Goal: Task Accomplishment & Management: Manage account settings

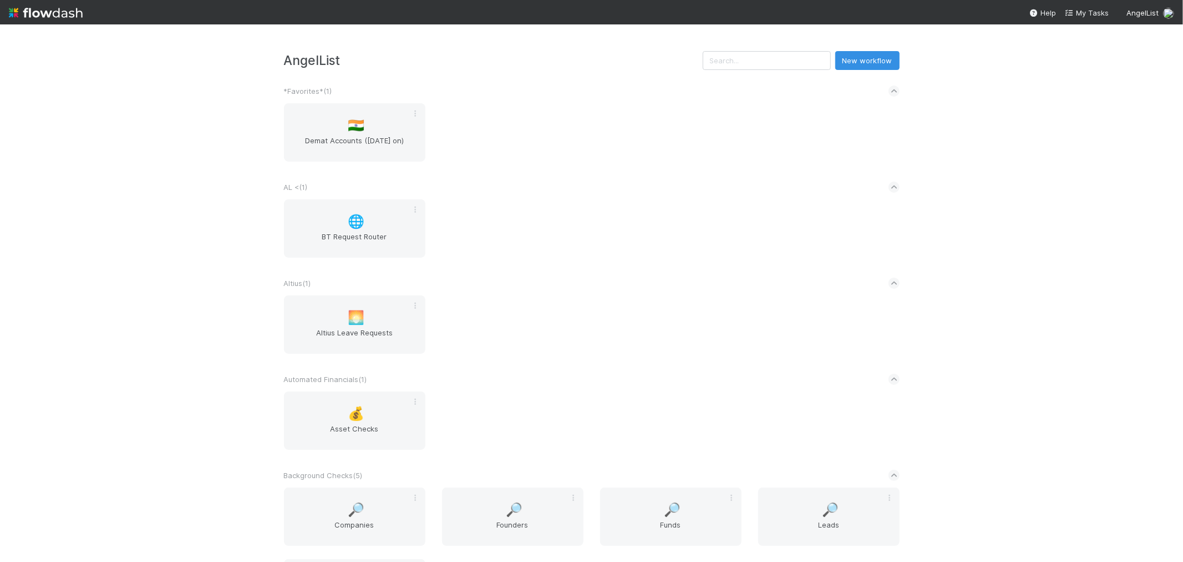
click at [636, 190] on div "AL < ( 1 )" at bounding box center [592, 187] width 616 height 24
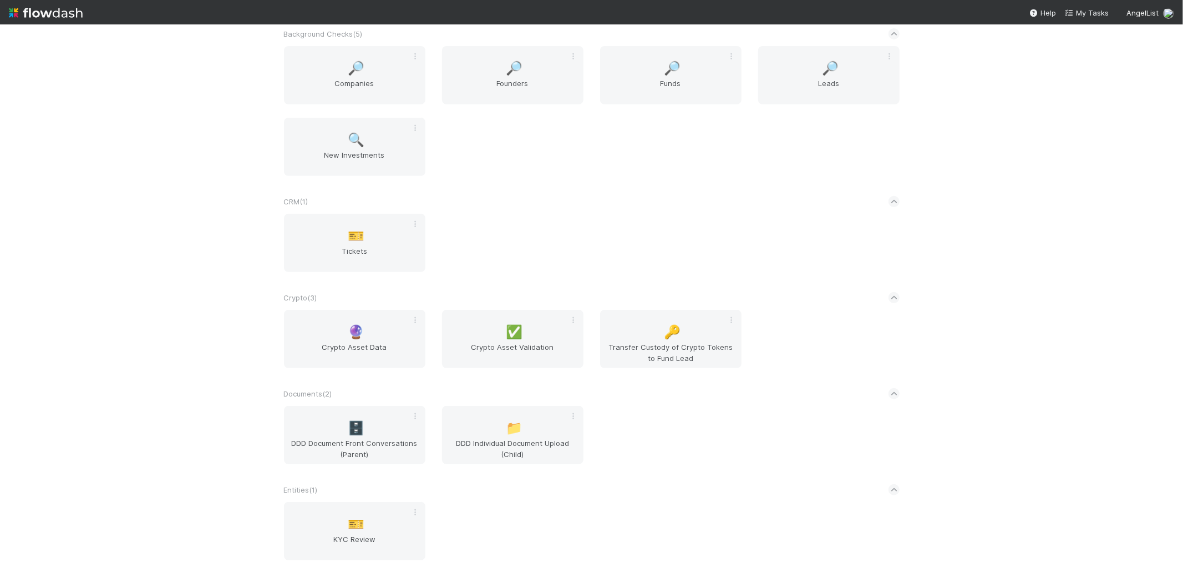
scroll to position [1304, 0]
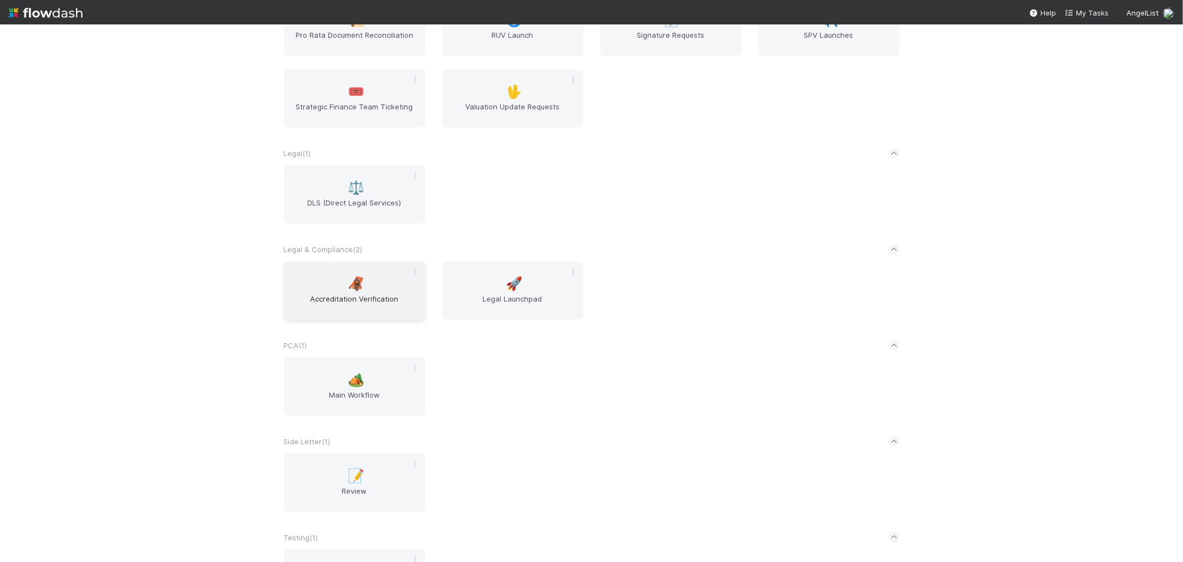
click at [394, 293] on span "Accreditation Verification" at bounding box center [355, 304] width 133 height 22
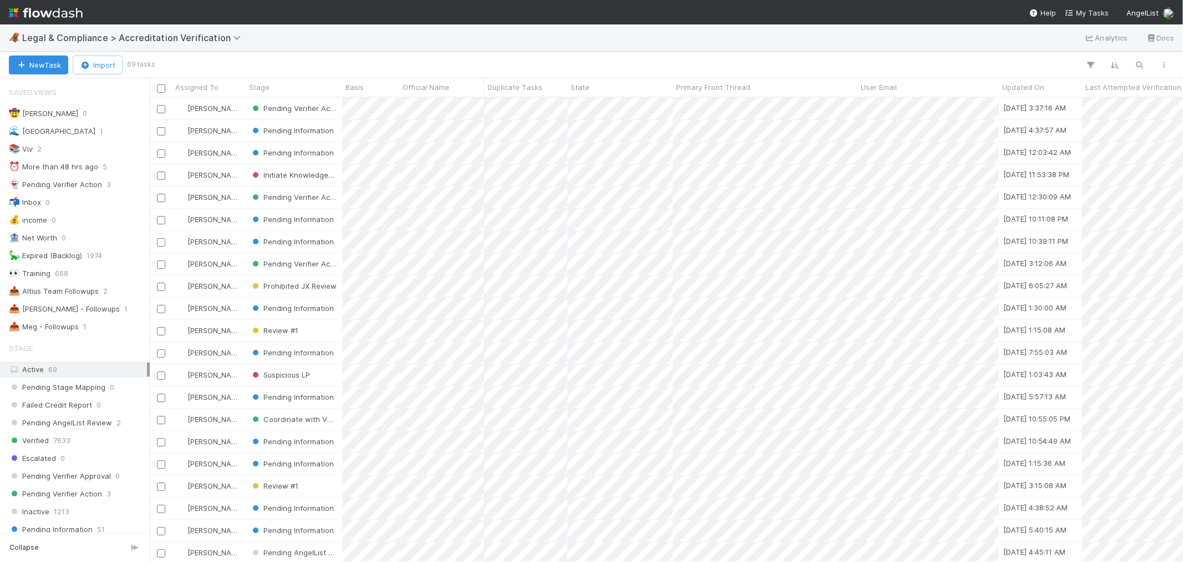
scroll to position [454, 1024]
drag, startPoint x: 89, startPoint y: 315, endPoint x: 701, endPoint y: 14, distance: 682.1
click at [89, 315] on div "📤 Roselyn - Followups" at bounding box center [64, 309] width 111 height 14
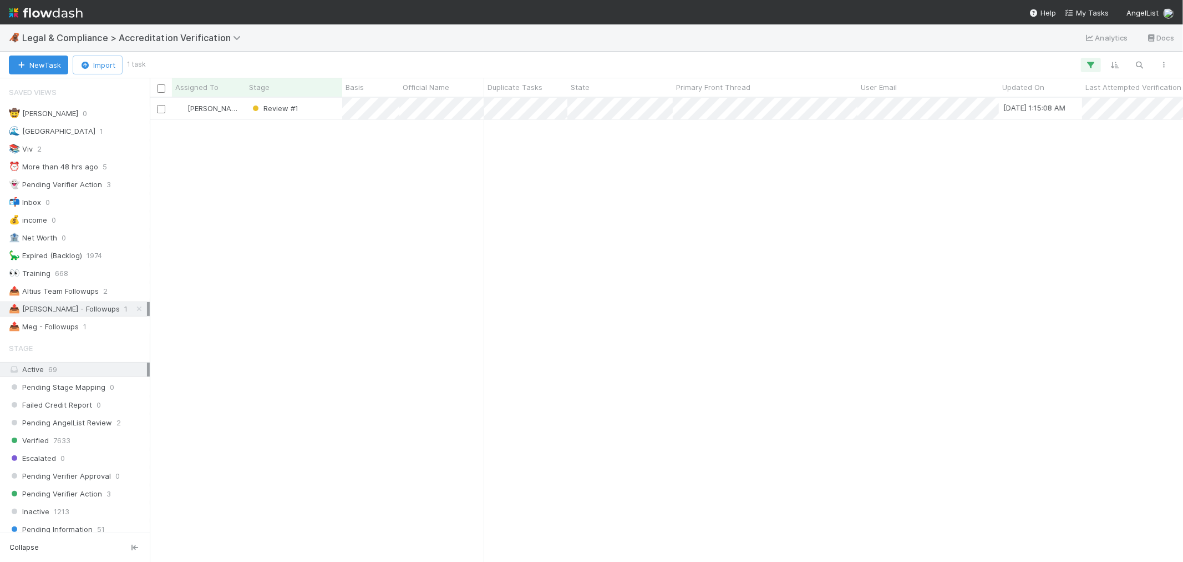
scroll to position [454, 1024]
click at [564, 236] on div "Roselyn de Villa Review #1 8/28/25, 1:15:08 AM 8/22/25, 5:22:58 PM 0" at bounding box center [667, 329] width 1034 height 463
click at [134, 310] on icon at bounding box center [139, 308] width 11 height 7
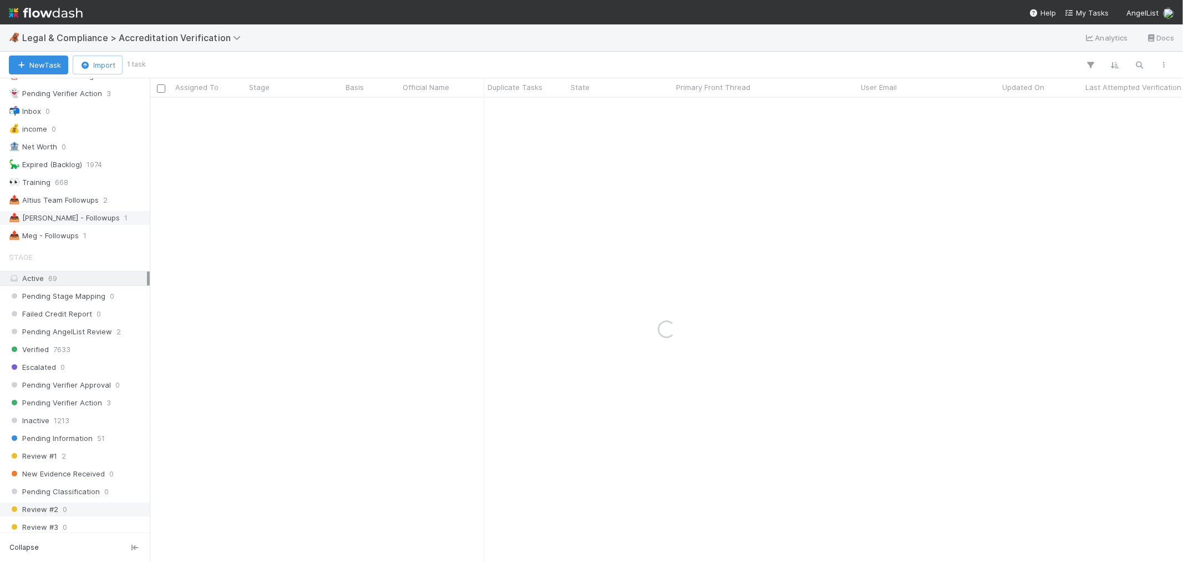
scroll to position [246, 0]
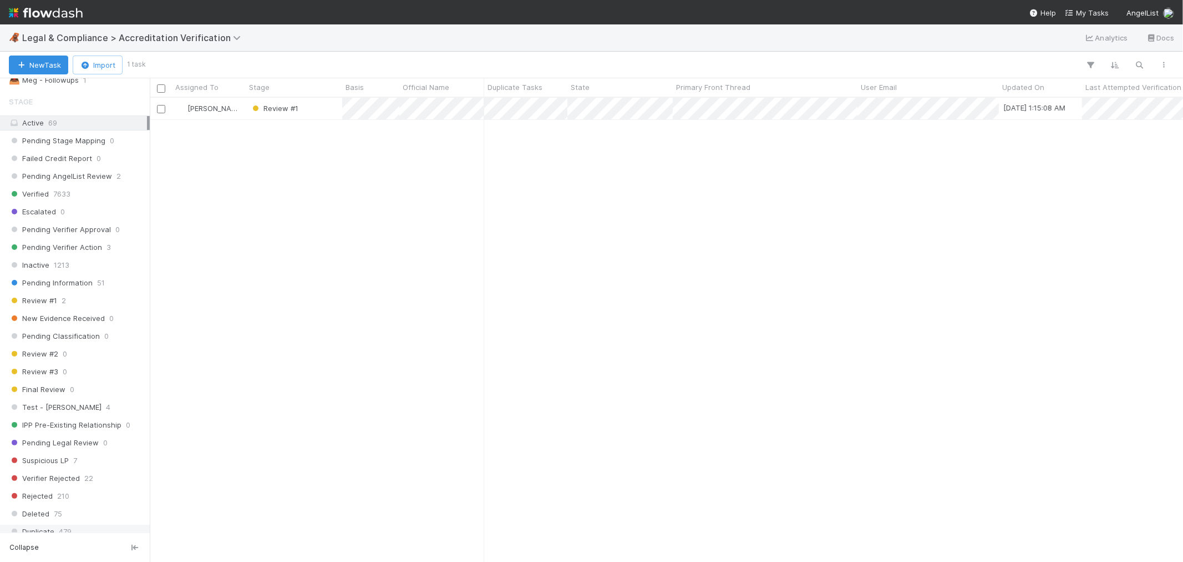
click at [37, 505] on span "Duplicate" at bounding box center [31, 531] width 45 height 14
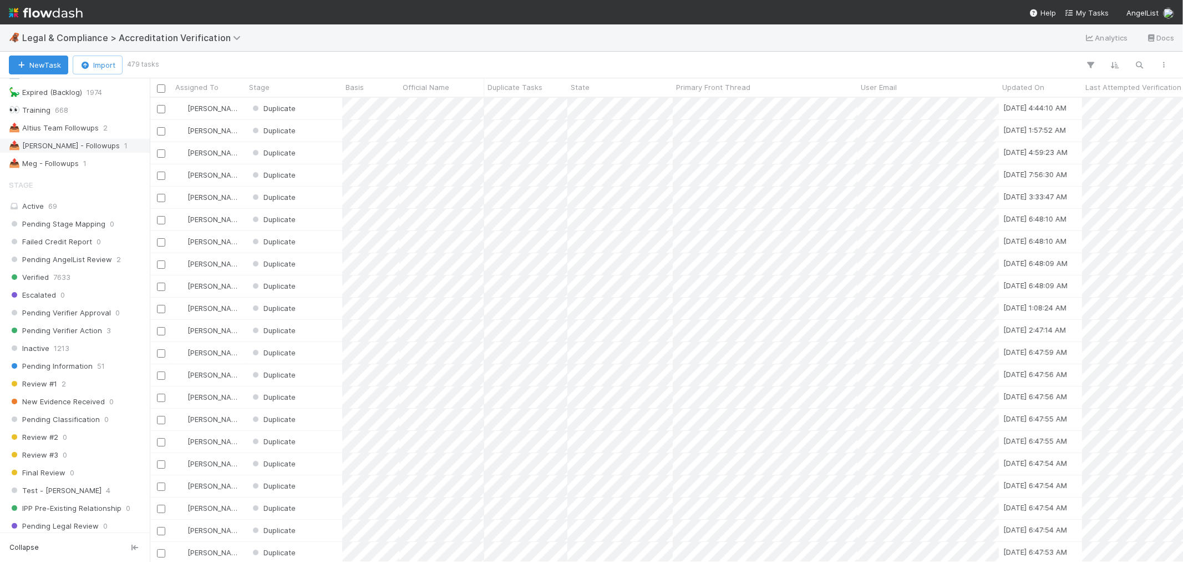
scroll to position [454, 1024]
click at [124, 152] on span "1" at bounding box center [125, 146] width 3 height 14
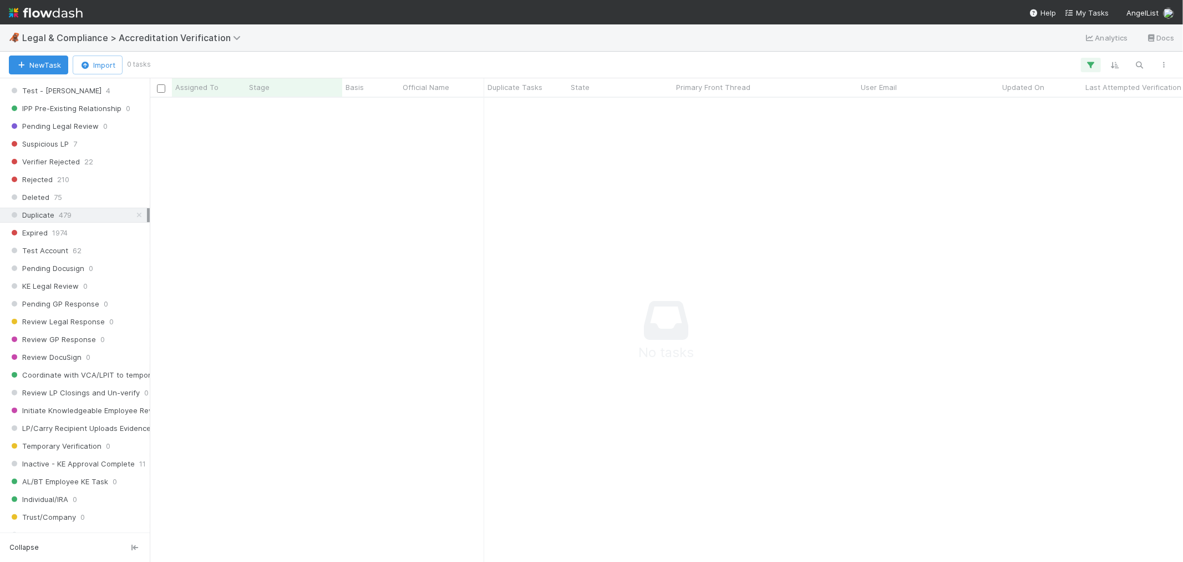
scroll to position [656, 0]
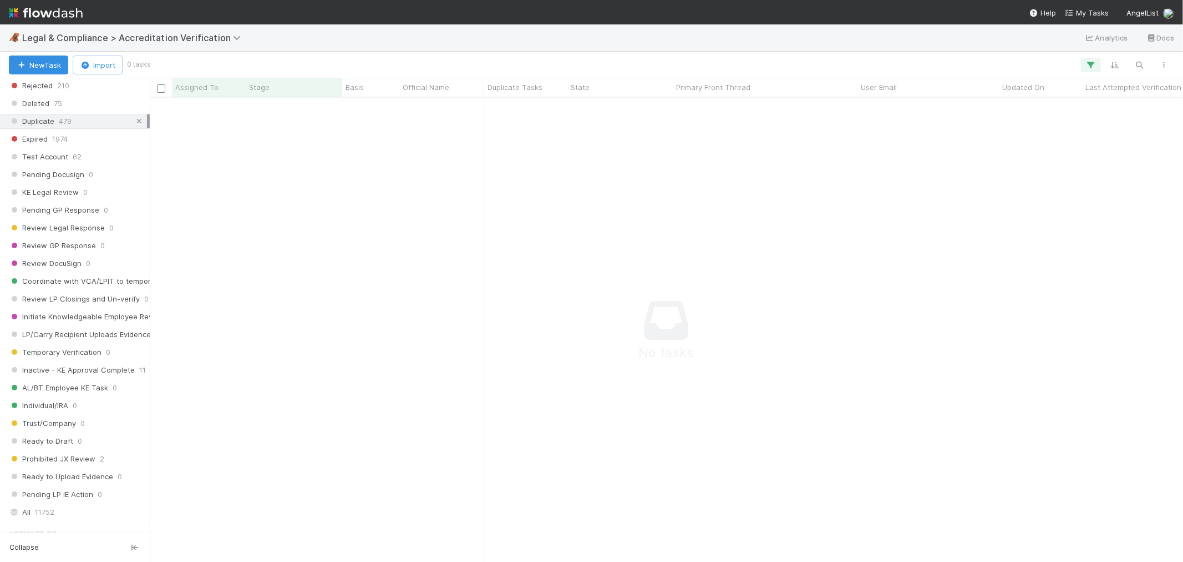
click at [134, 123] on icon at bounding box center [139, 121] width 11 height 7
click at [667, 342] on div at bounding box center [591, 281] width 1183 height 562
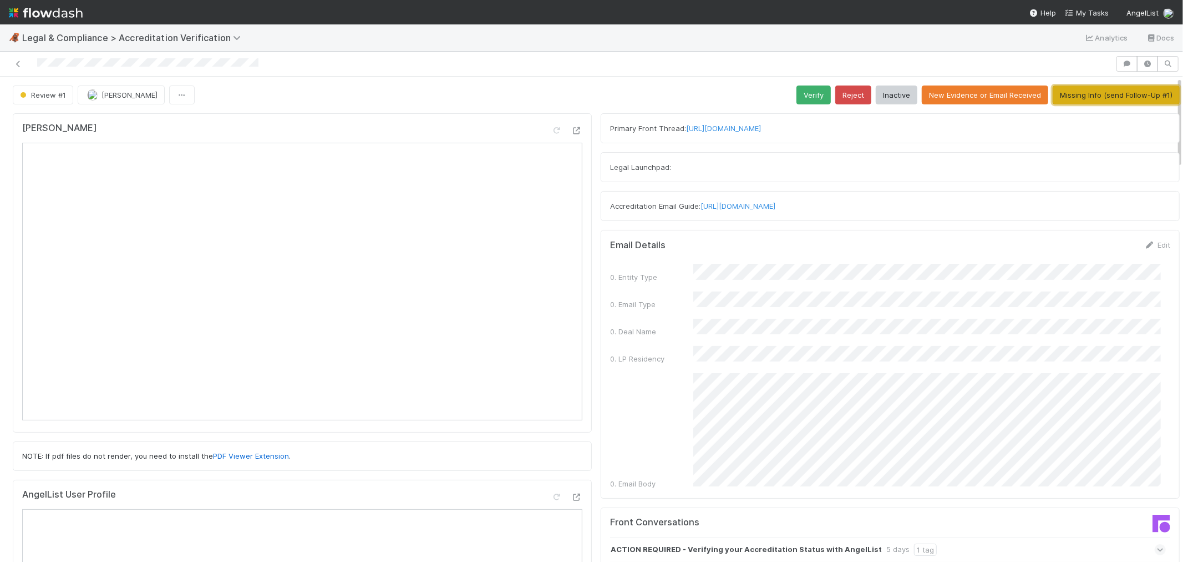
click at [1065, 97] on button "Missing Info (send Follow-Up #1)" at bounding box center [1116, 94] width 127 height 19
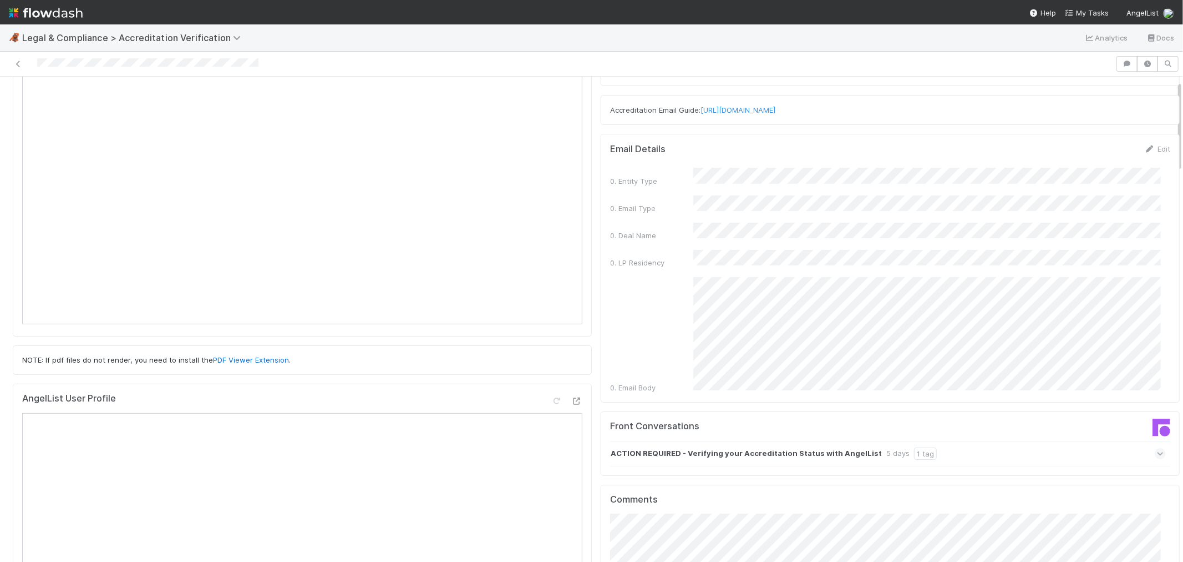
scroll to position [246, 0]
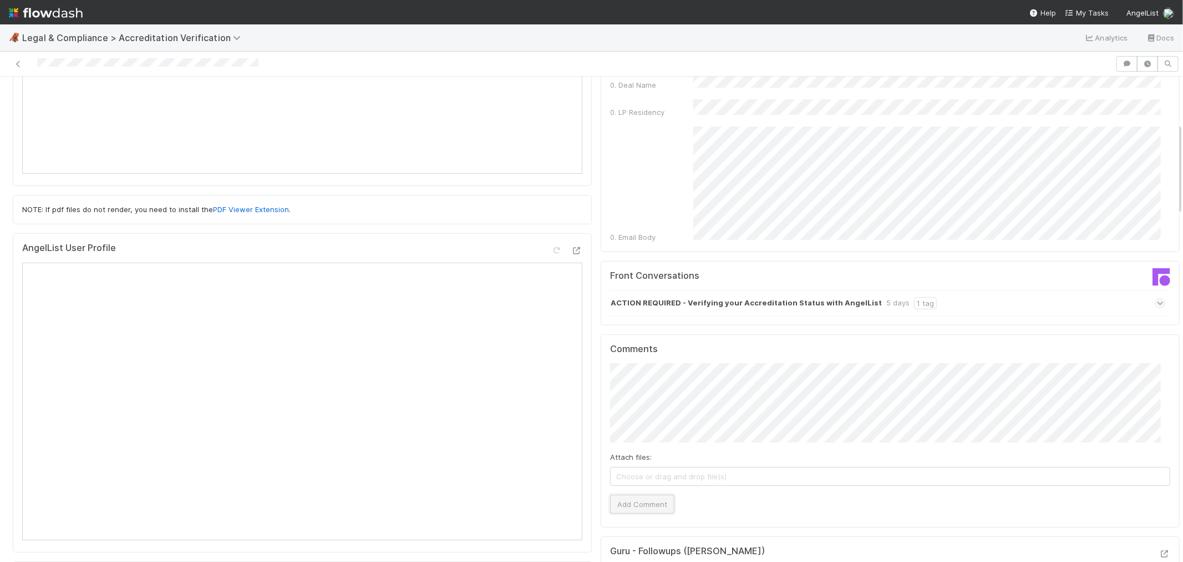
click at [619, 494] on button "Add Comment" at bounding box center [642, 503] width 64 height 19
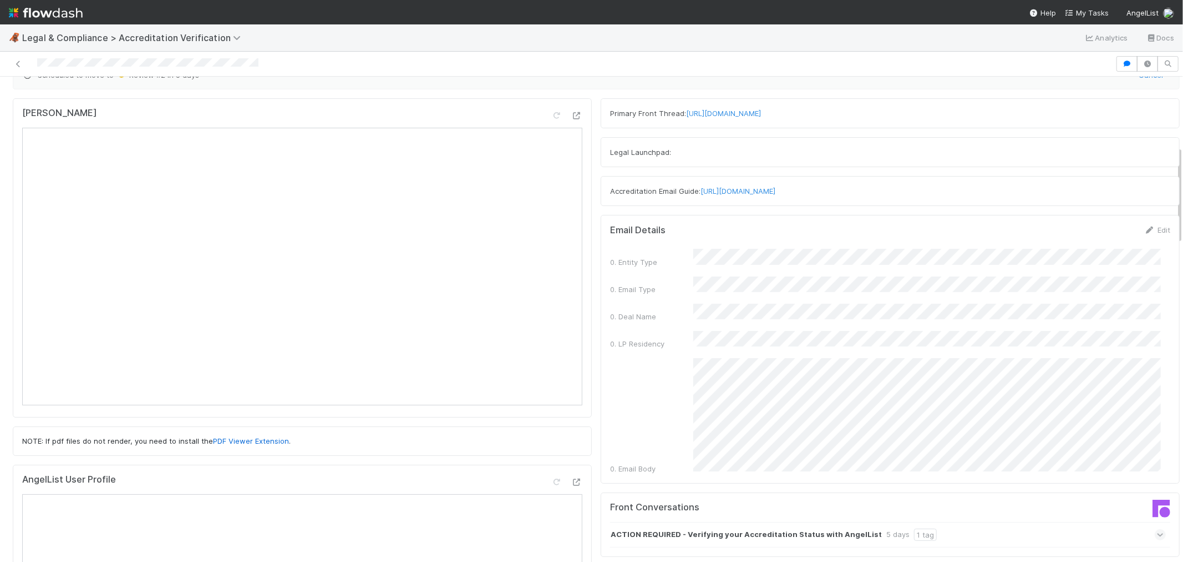
scroll to position [0, 0]
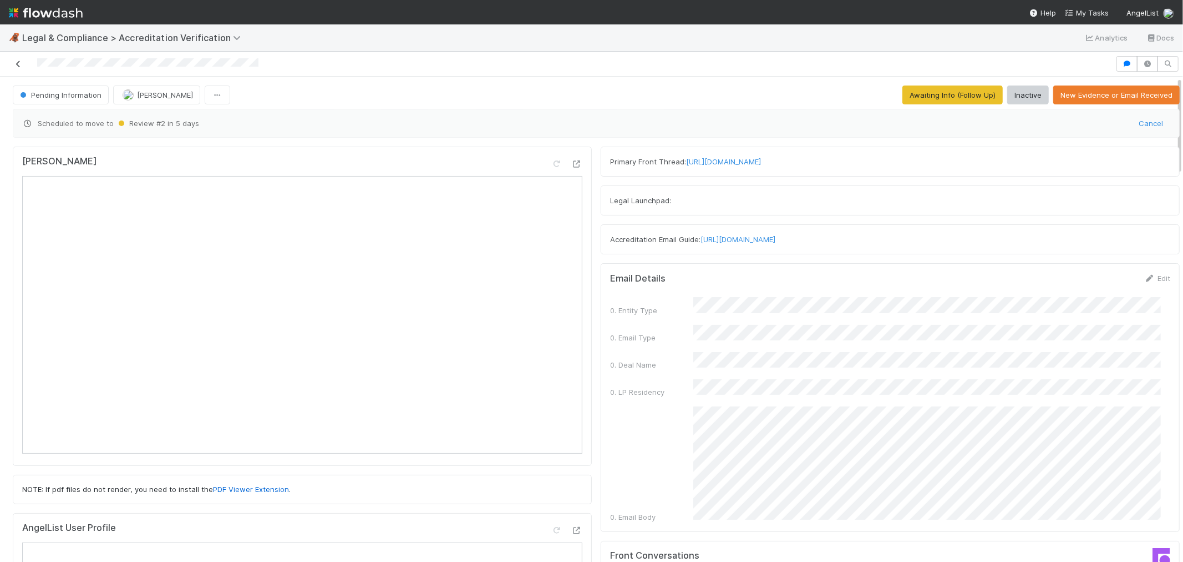
click at [13, 59] on link at bounding box center [18, 63] width 11 height 11
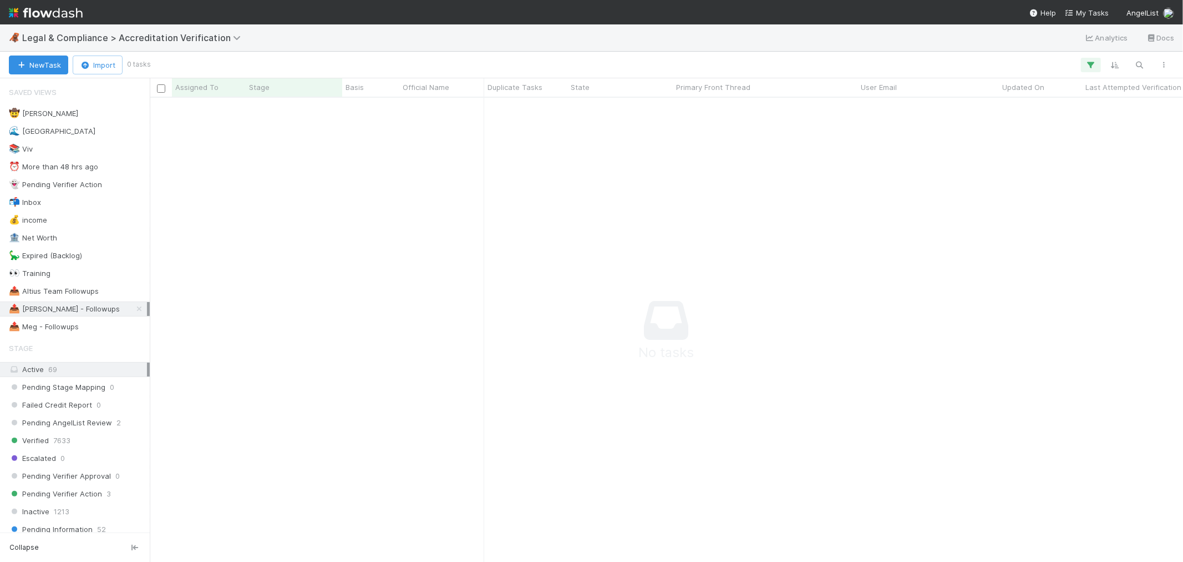
scroll to position [445, 1015]
click at [113, 39] on span "Legal & Compliance > Accreditation Verification" at bounding box center [134, 37] width 224 height 11
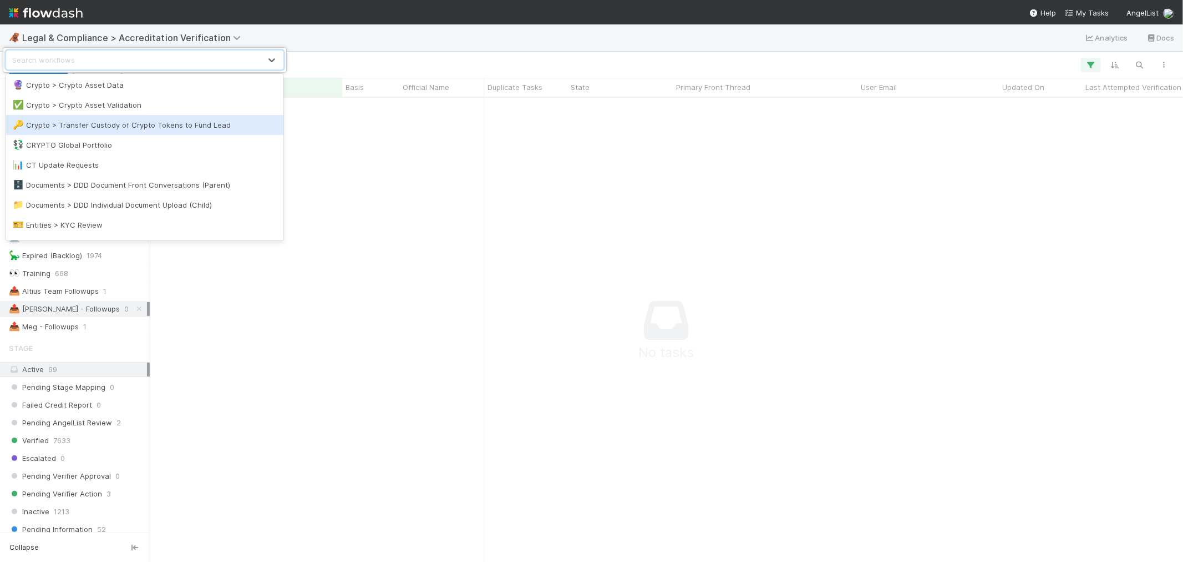
scroll to position [308, 0]
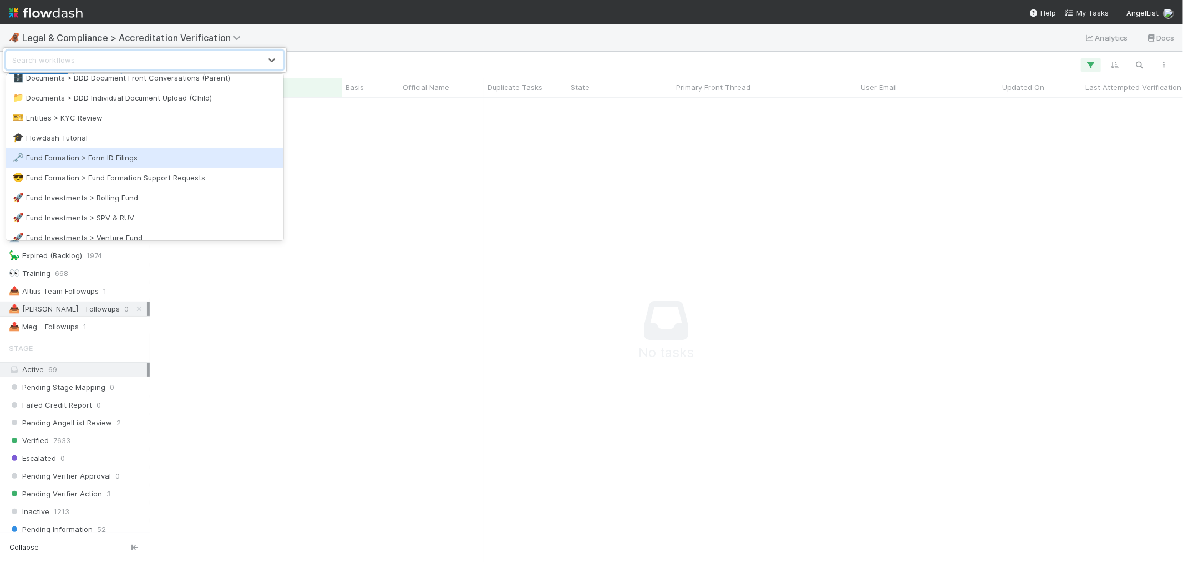
click at [119, 153] on div "🗝️ Fund Formation > Form ID Filings" at bounding box center [145, 157] width 264 height 11
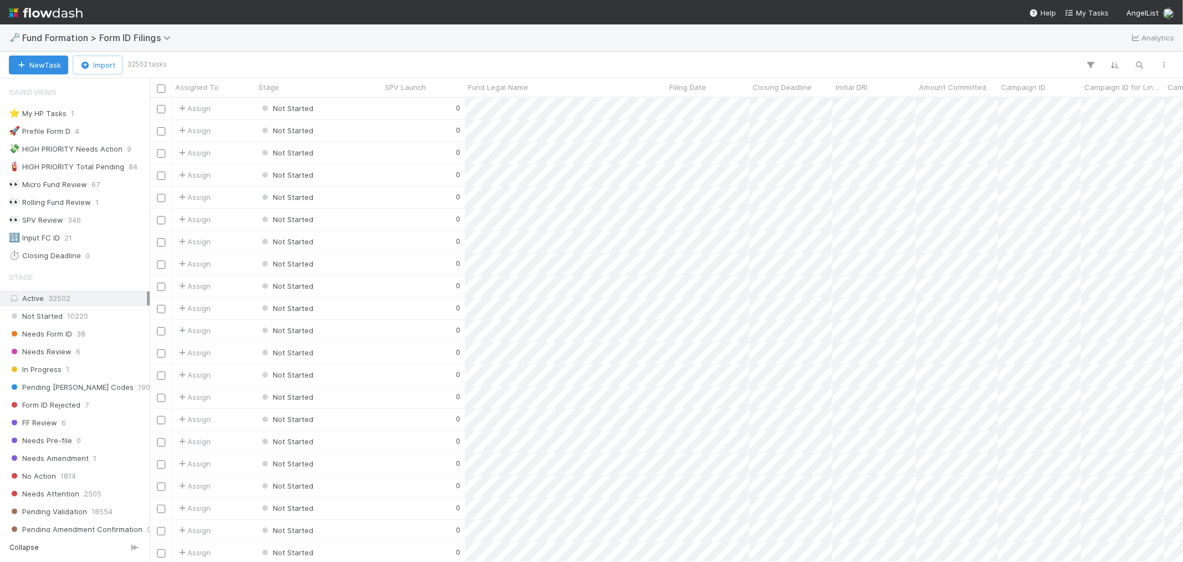
scroll to position [454, 1024]
click at [73, 118] on span "1" at bounding box center [72, 114] width 3 height 14
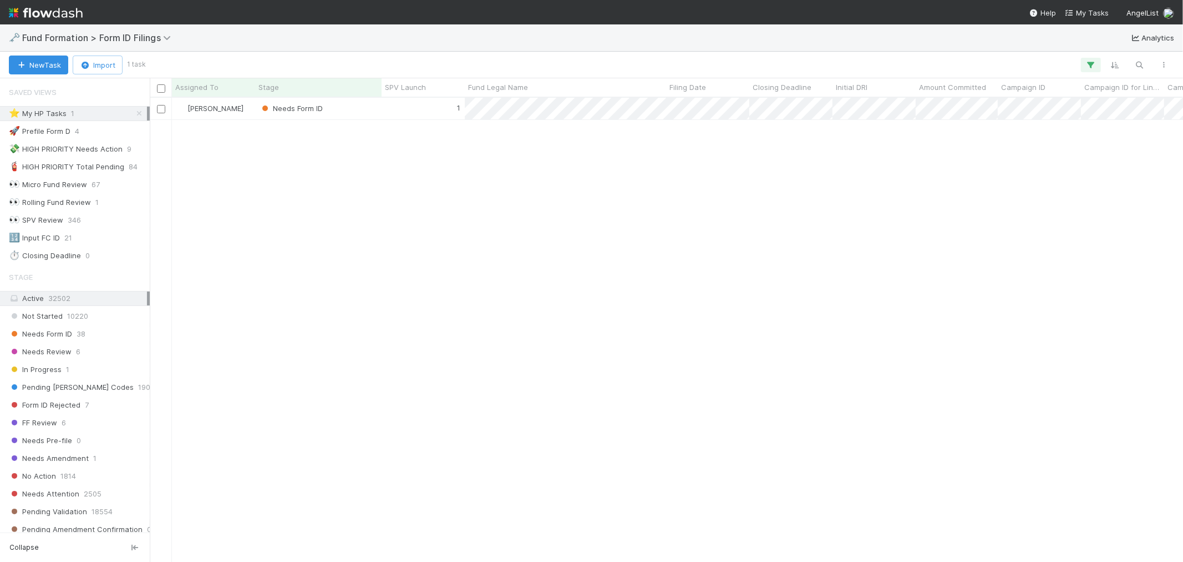
scroll to position [454, 1024]
click at [402, 109] on div "1" at bounding box center [423, 109] width 83 height 22
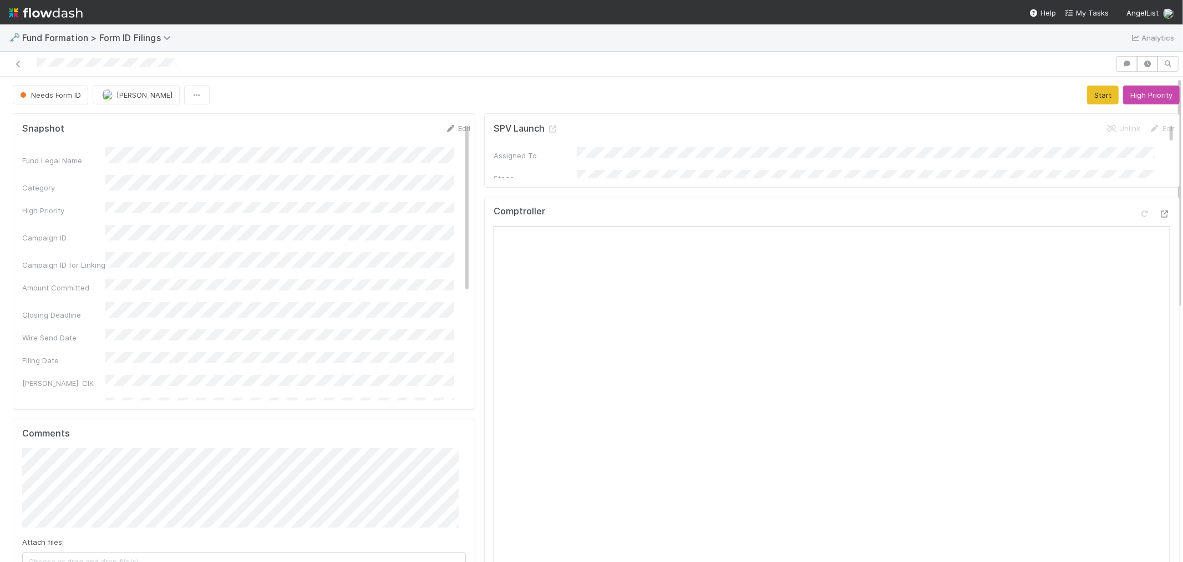
click at [603, 93] on div "Needs Form ID Roselyn de Villa Start High Priority" at bounding box center [596, 94] width 1167 height 19
click at [484, 426] on div "Comptroller" at bounding box center [832, 416] width 696 height 441
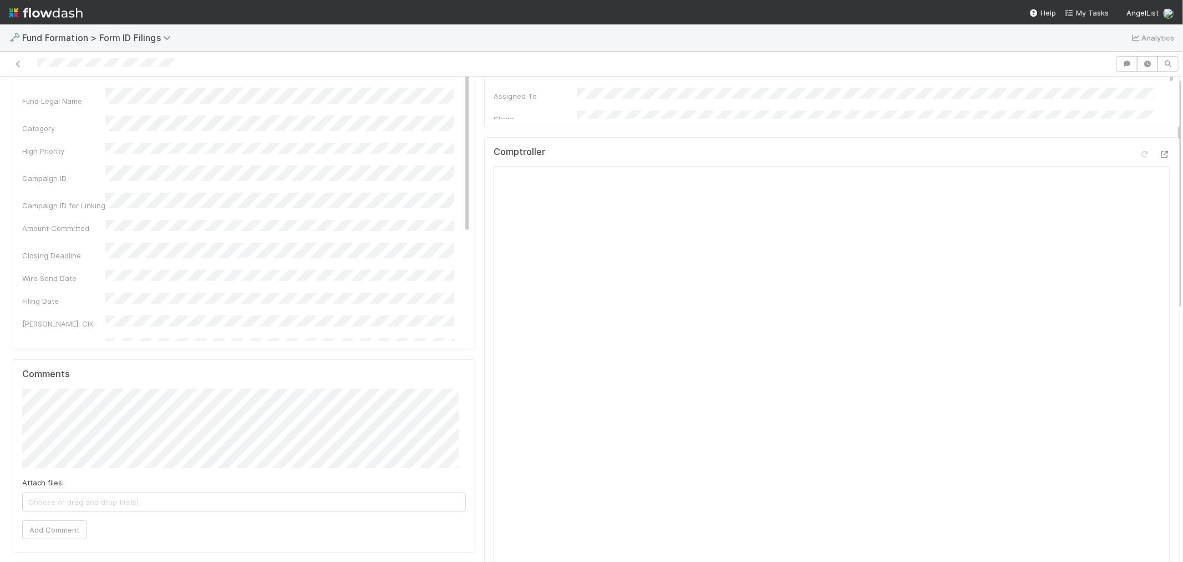
scroll to position [123, 0]
click at [53, 468] on button "Add Comment" at bounding box center [54, 465] width 64 height 19
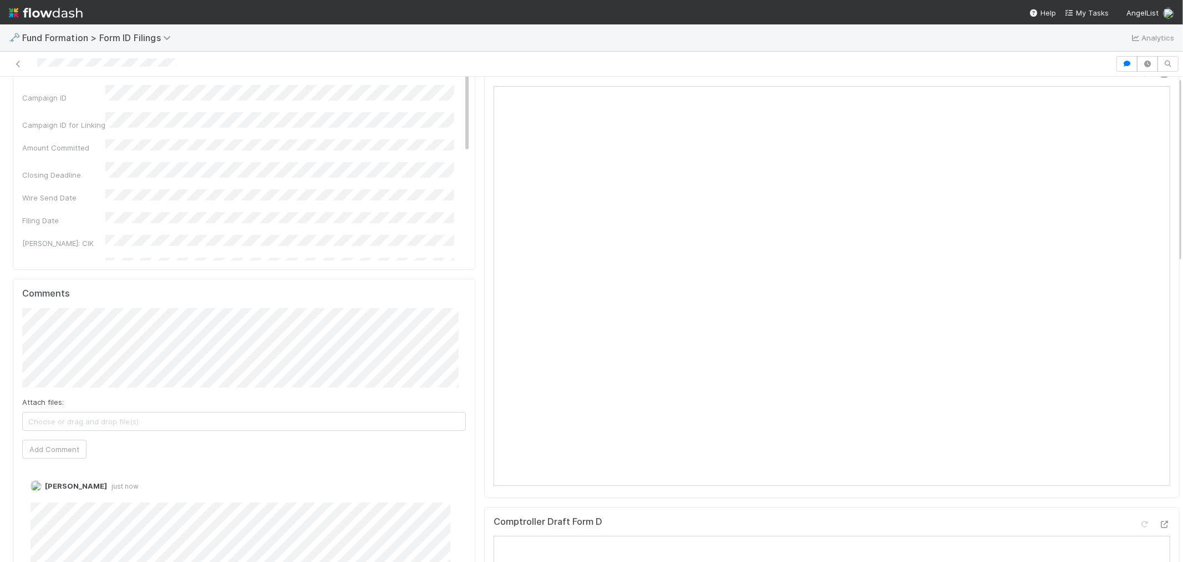
scroll to position [0, 0]
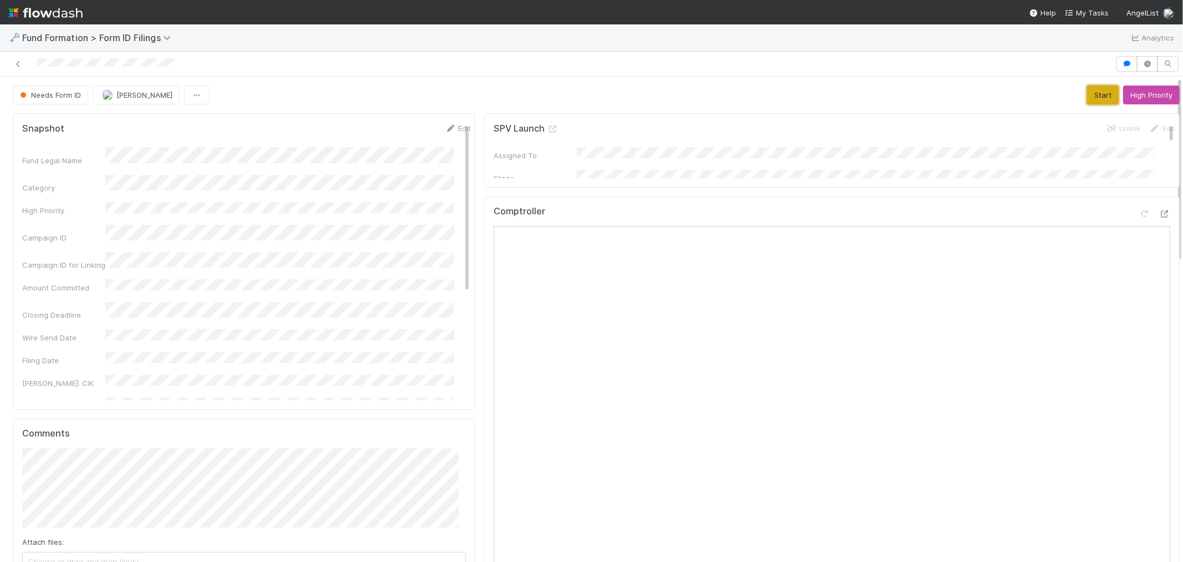
click at [1065, 95] on button "Start" at bounding box center [1103, 94] width 32 height 19
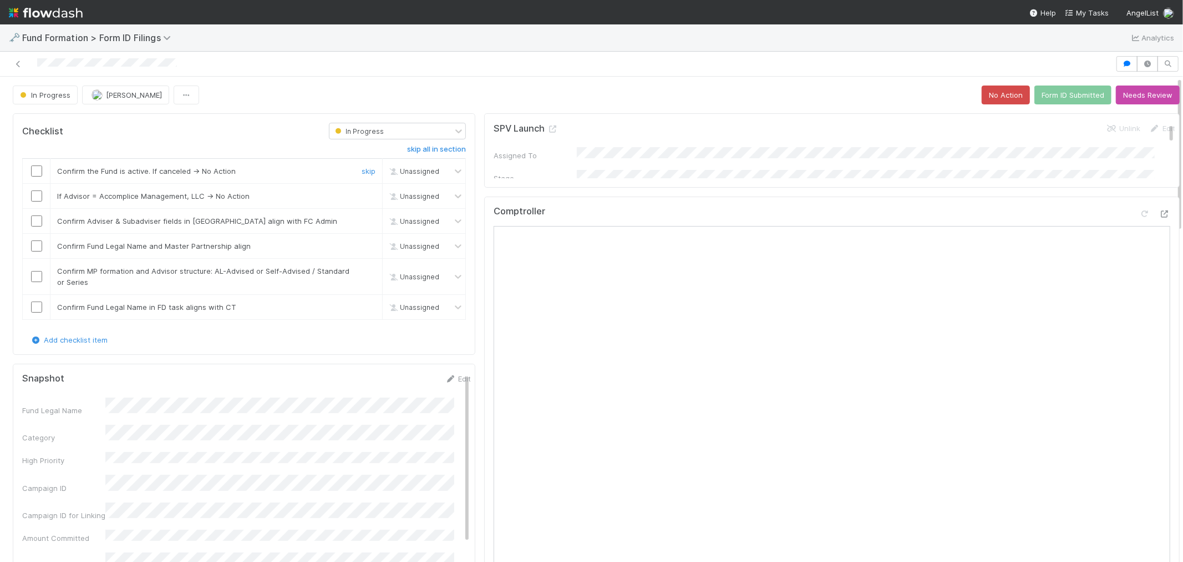
click at [34, 173] on input "checkbox" at bounding box center [36, 170] width 11 height 11
click at [37, 198] on input "checkbox" at bounding box center [36, 195] width 11 height 11
click at [35, 245] on input "checkbox" at bounding box center [36, 245] width 11 height 11
click at [34, 221] on input "checkbox" at bounding box center [36, 220] width 11 height 11
click at [36, 309] on input "checkbox" at bounding box center [36, 306] width 11 height 11
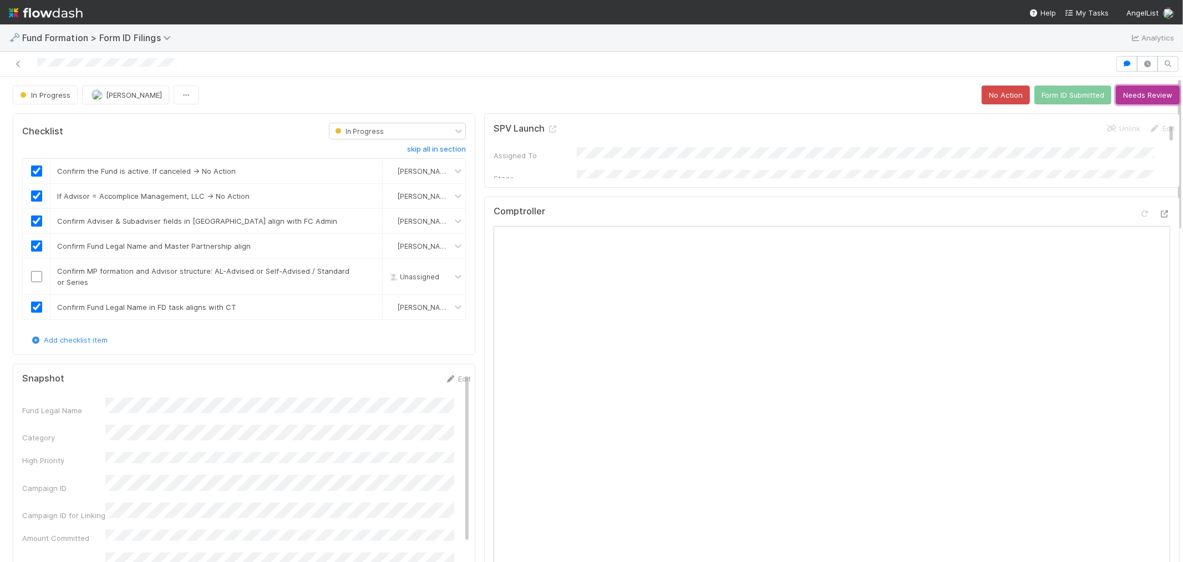
click at [1065, 98] on button "Needs Review" at bounding box center [1148, 94] width 64 height 19
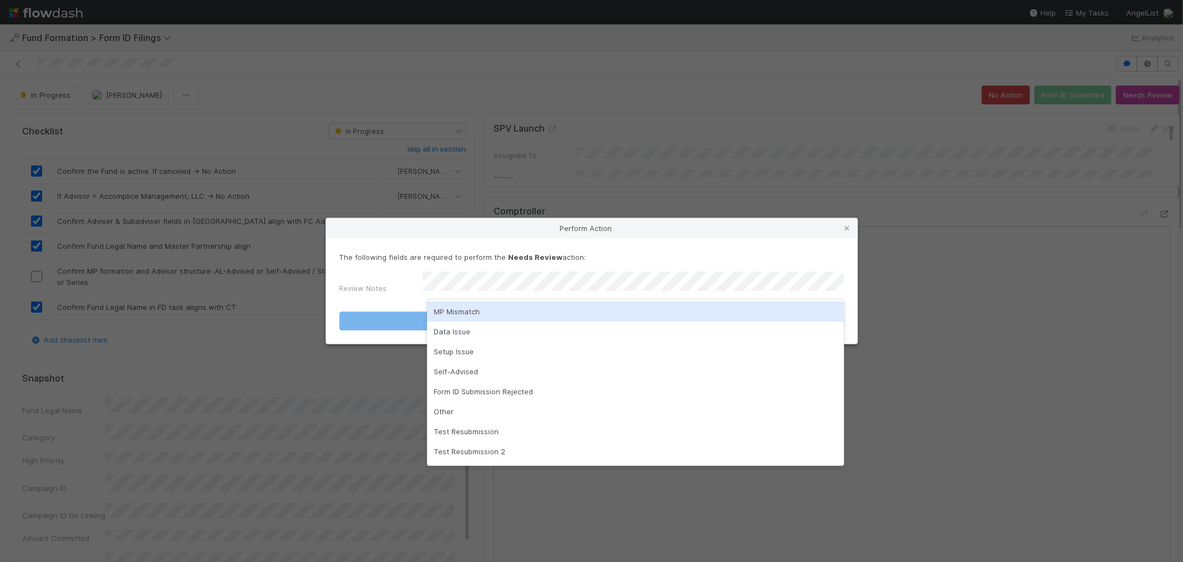
click at [758, 238] on div "Perform Action" at bounding box center [592, 228] width 532 height 20
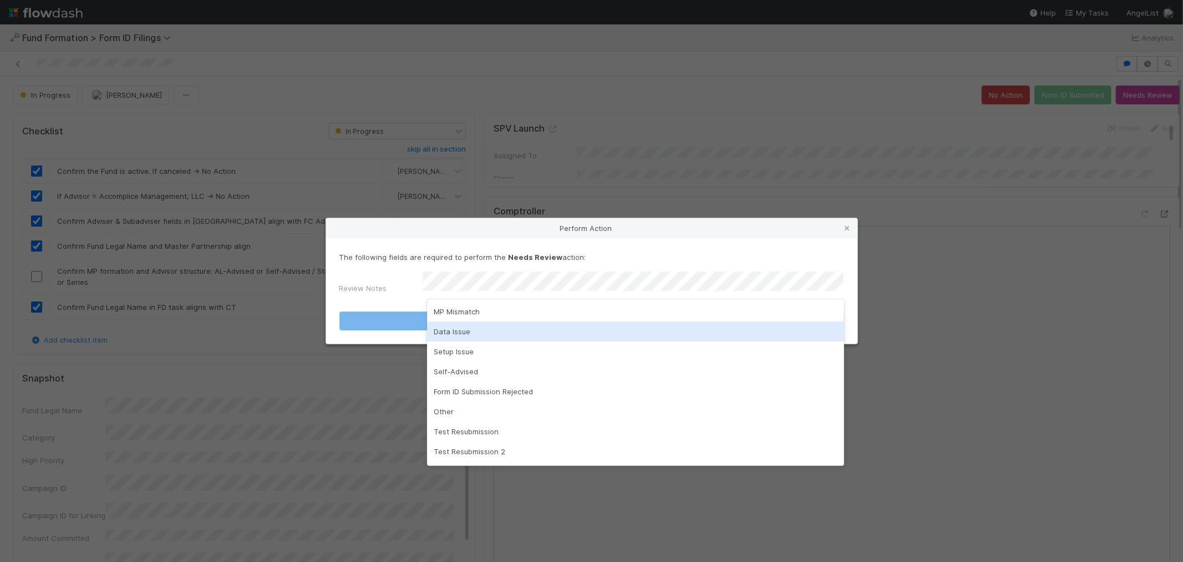
click at [468, 331] on div "Data Issue" at bounding box center [635, 331] width 417 height 20
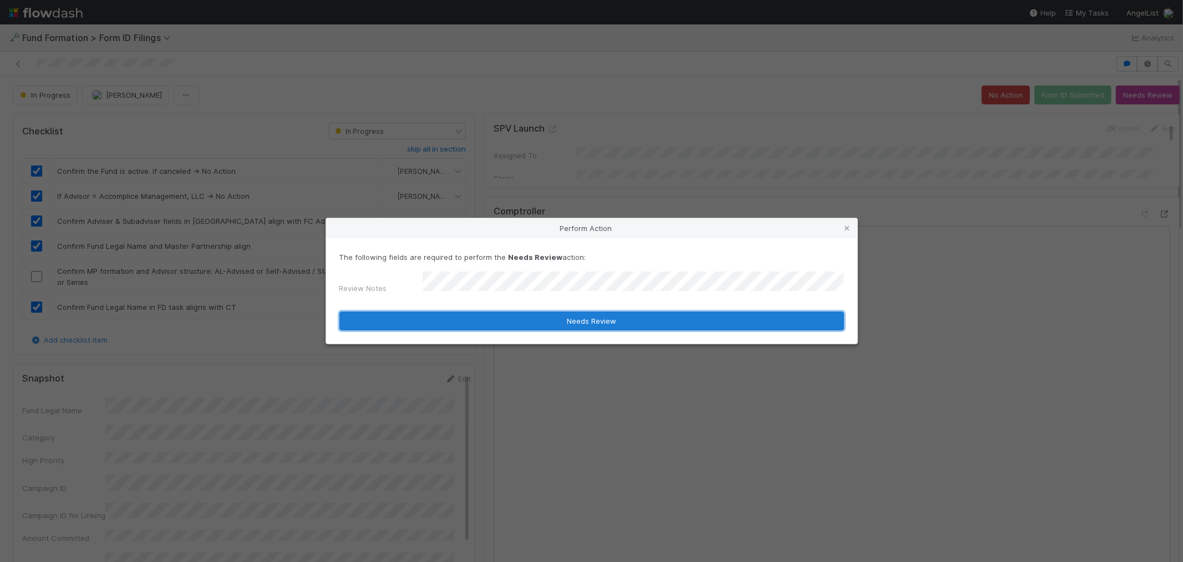
click at [581, 311] on button "Needs Review" at bounding box center [592, 320] width 505 height 19
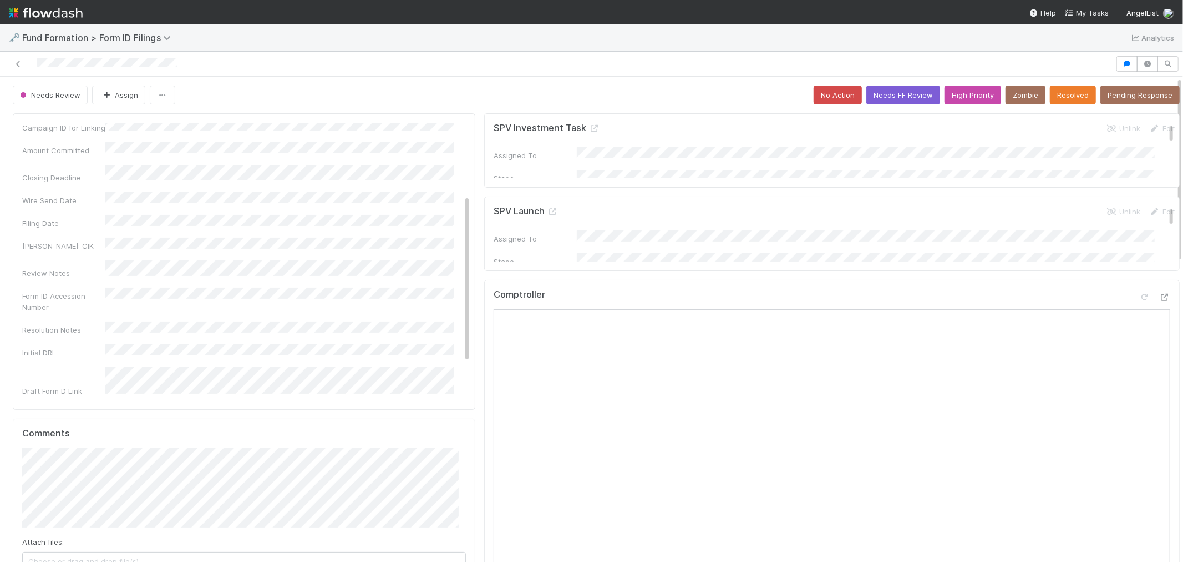
scroll to position [119, 0]
click at [18, 62] on icon at bounding box center [18, 63] width 11 height 7
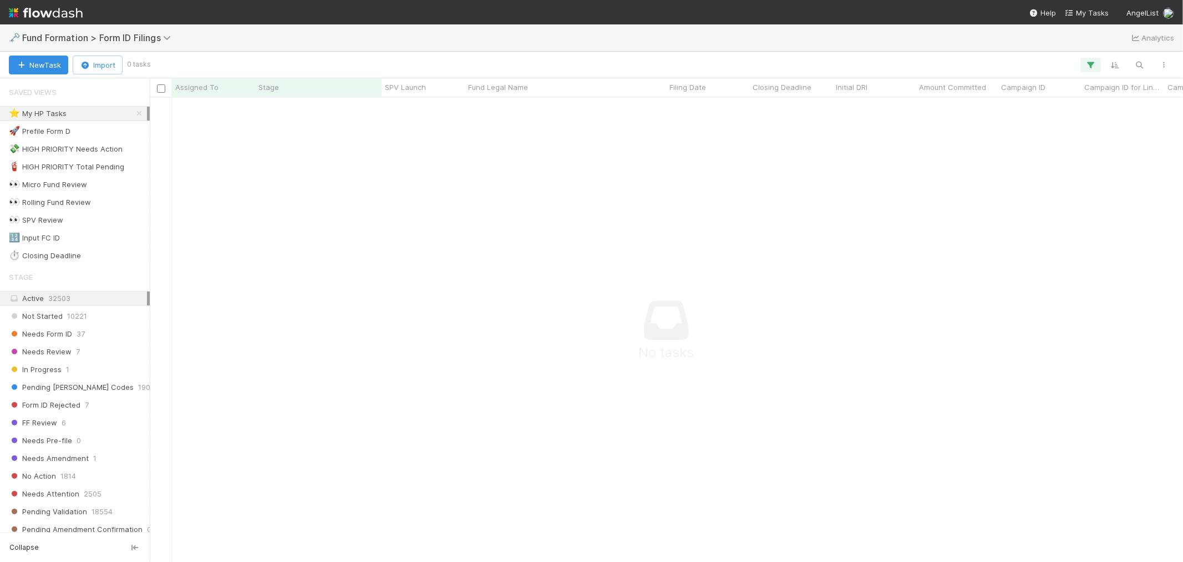
scroll to position [9, 9]
click at [72, 335] on span "Needs Form ID" at bounding box center [40, 334] width 63 height 14
click at [134, 112] on icon at bounding box center [139, 113] width 11 height 7
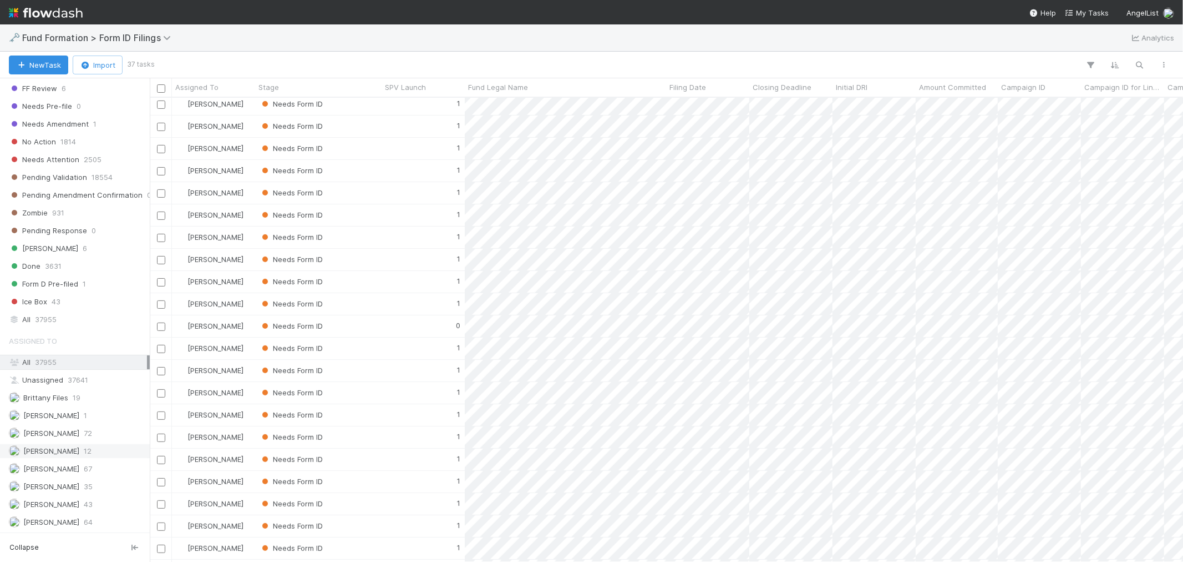
scroll to position [367, 0]
click at [70, 414] on span "Catherine Lambright" at bounding box center [51, 415] width 56 height 9
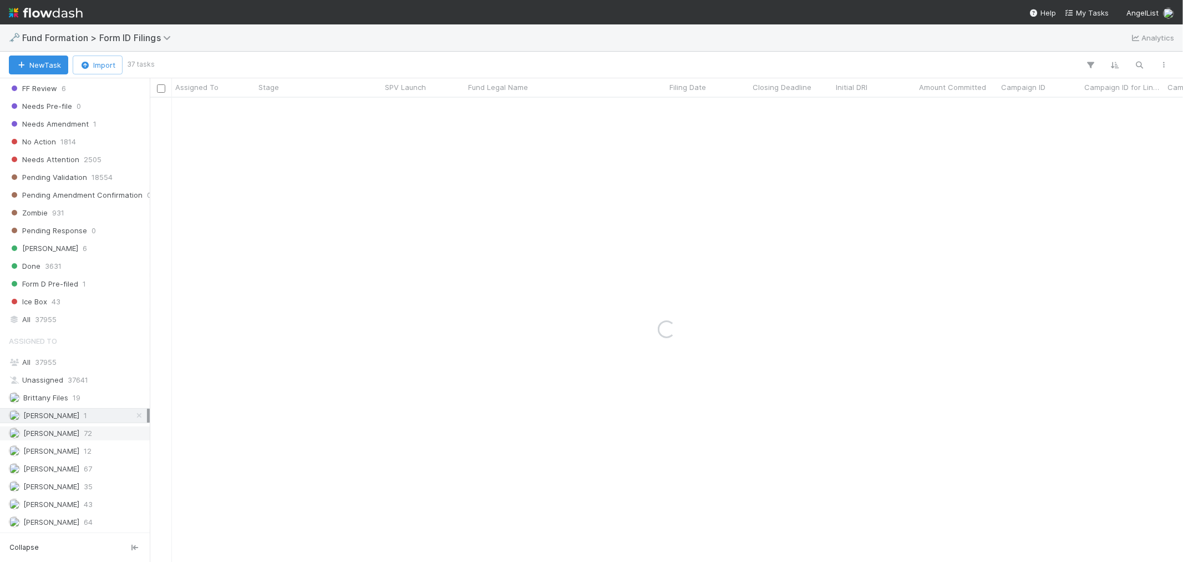
click at [68, 428] on span "Febbie Cervantes" at bounding box center [51, 432] width 56 height 9
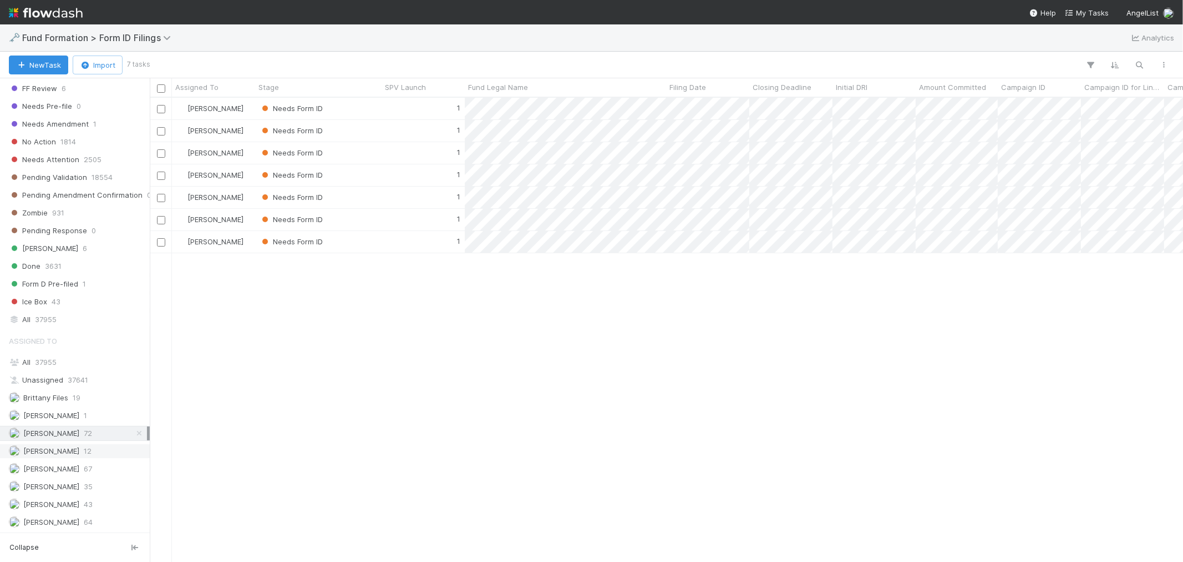
scroll to position [454, 1024]
click at [74, 452] on span "Karen Jane Salcedo" at bounding box center [51, 450] width 56 height 9
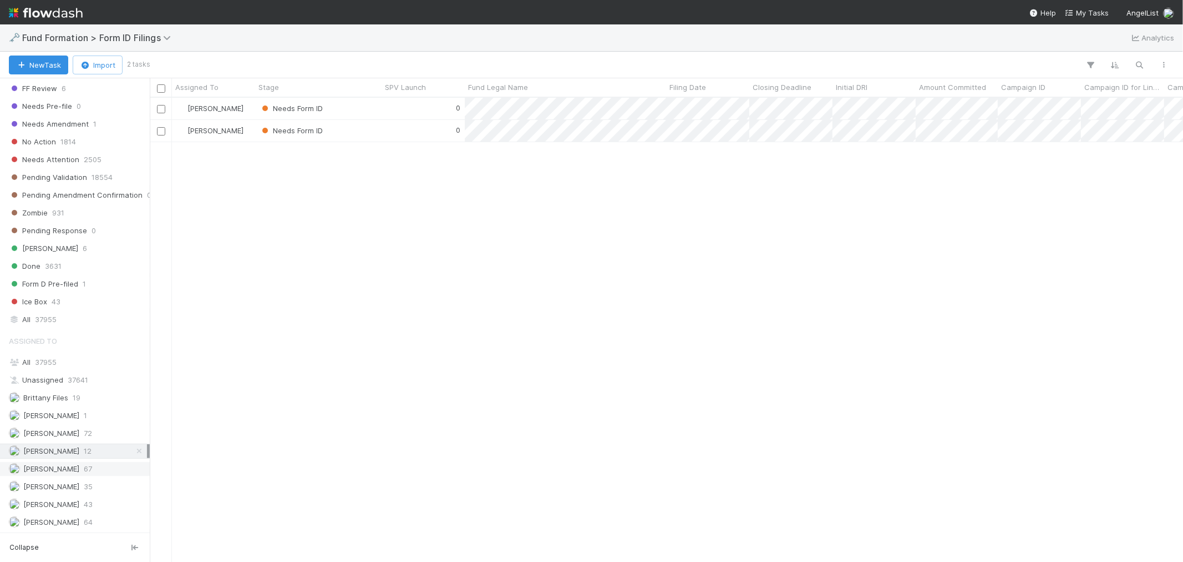
scroll to position [454, 1024]
click at [73, 466] on span "Meg Castanare" at bounding box center [51, 468] width 56 height 9
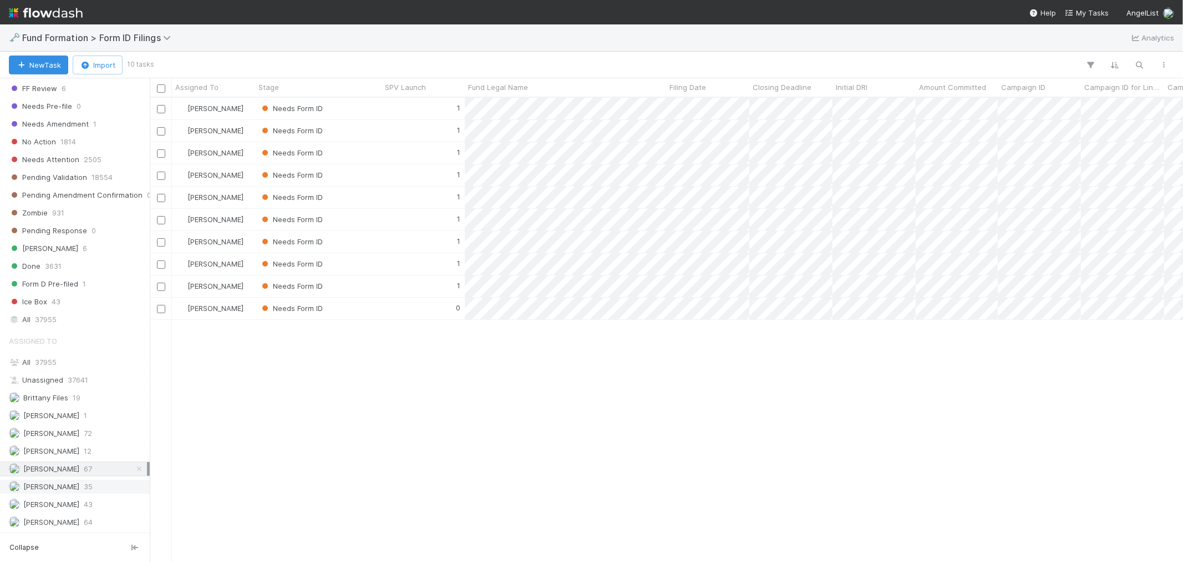
scroll to position [454, 1024]
click at [69, 480] on span "Novia Bautista" at bounding box center [44, 486] width 70 height 14
click at [67, 505] on span "Raven Jacinto" at bounding box center [51, 503] width 56 height 9
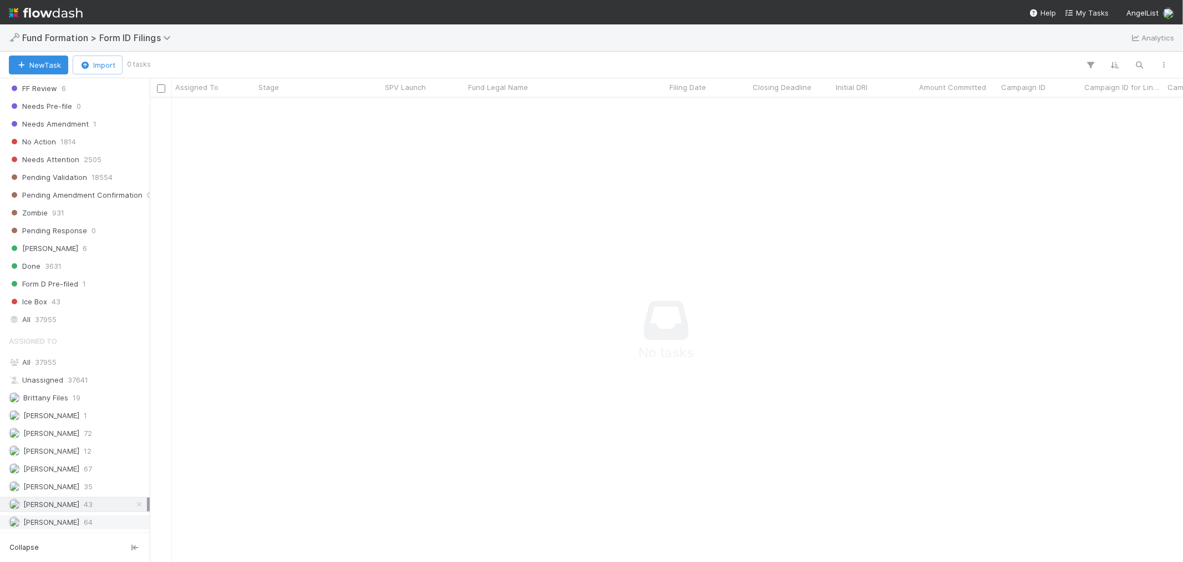
scroll to position [445, 1015]
click at [65, 505] on span "[PERSON_NAME]" at bounding box center [51, 521] width 56 height 9
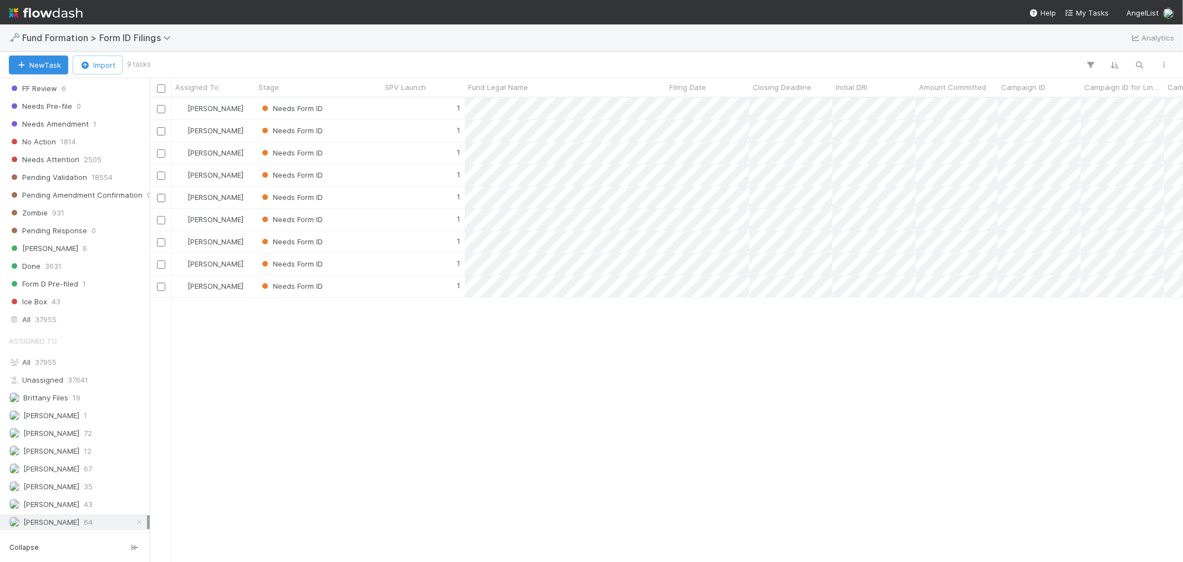
scroll to position [454, 1024]
click at [398, 286] on div "1" at bounding box center [423, 286] width 83 height 22
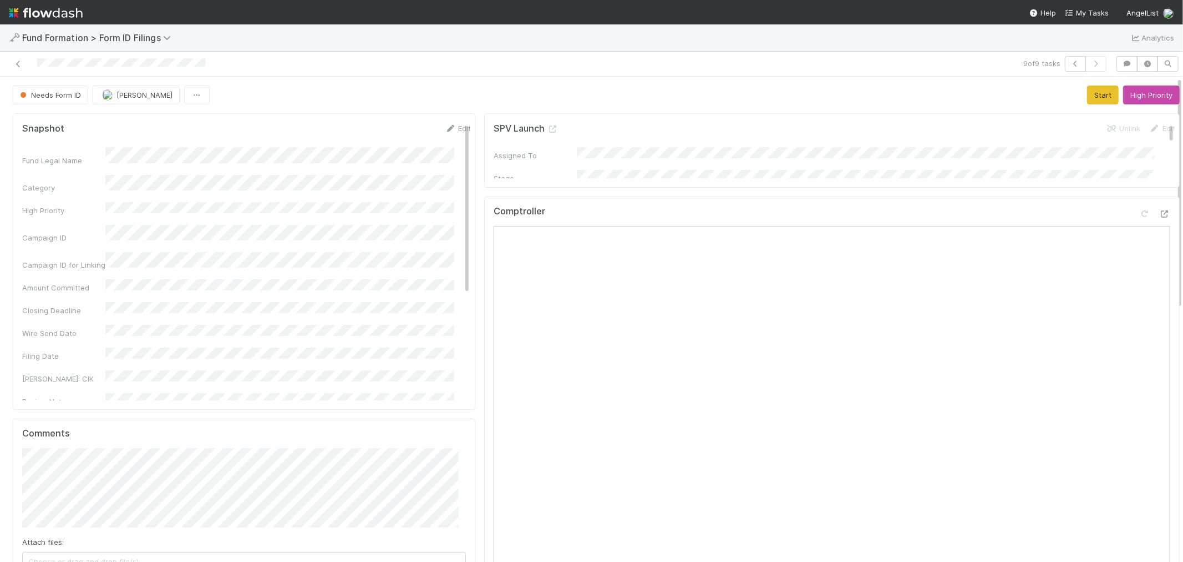
click at [1065, 67] on icon "button" at bounding box center [1075, 63] width 11 height 7
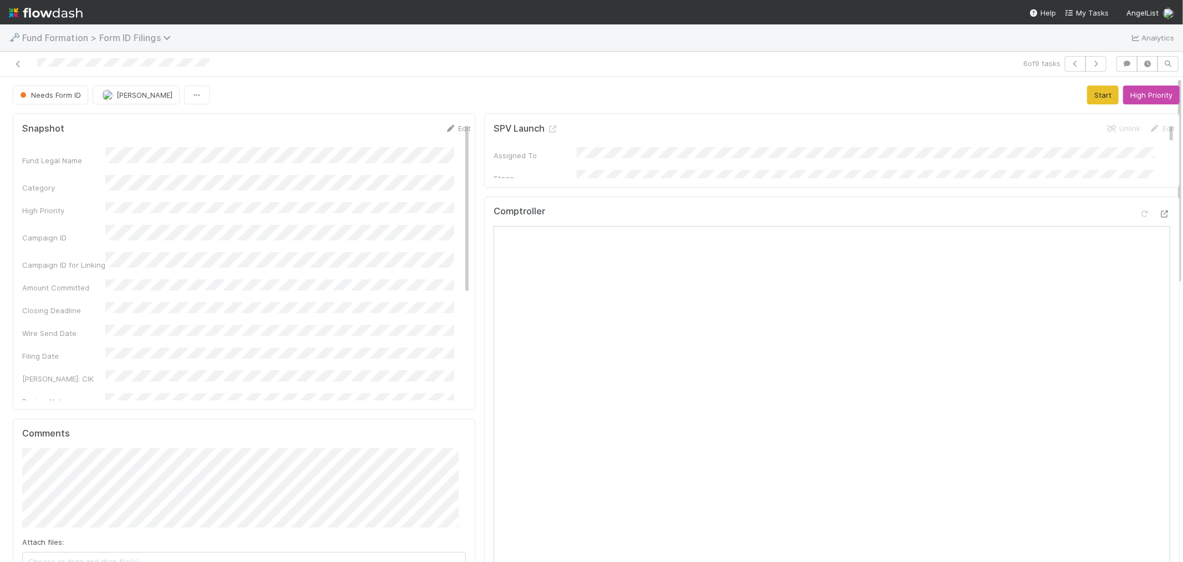
click at [125, 36] on span "Fund Formation > Form ID Filings" at bounding box center [99, 37] width 154 height 11
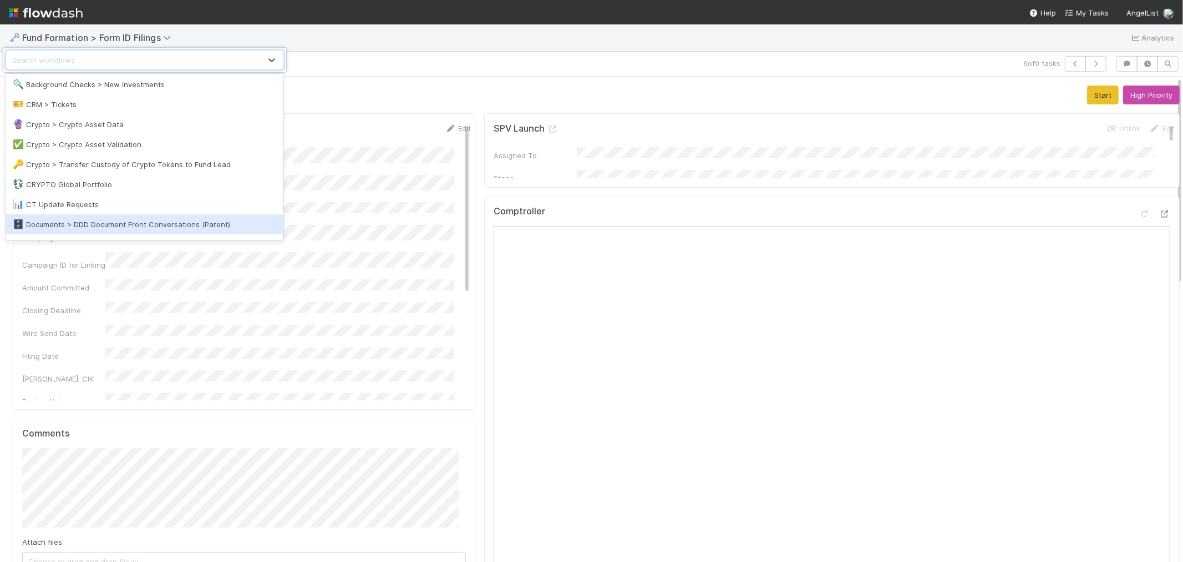
scroll to position [123, 0]
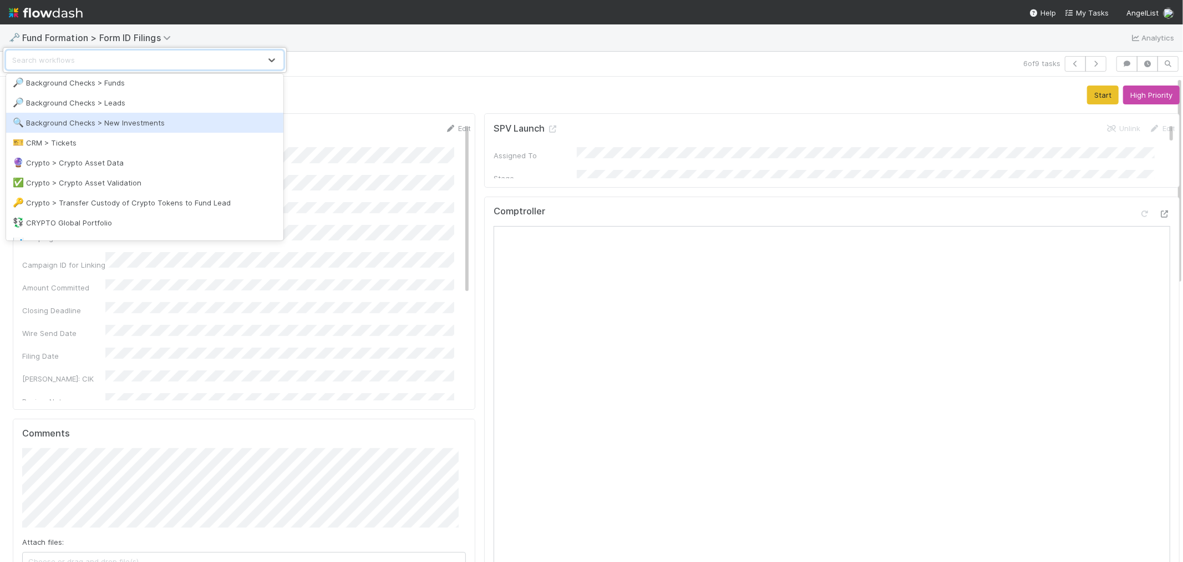
click at [175, 119] on div "🔍 Background Checks > New Investments" at bounding box center [145, 122] width 264 height 11
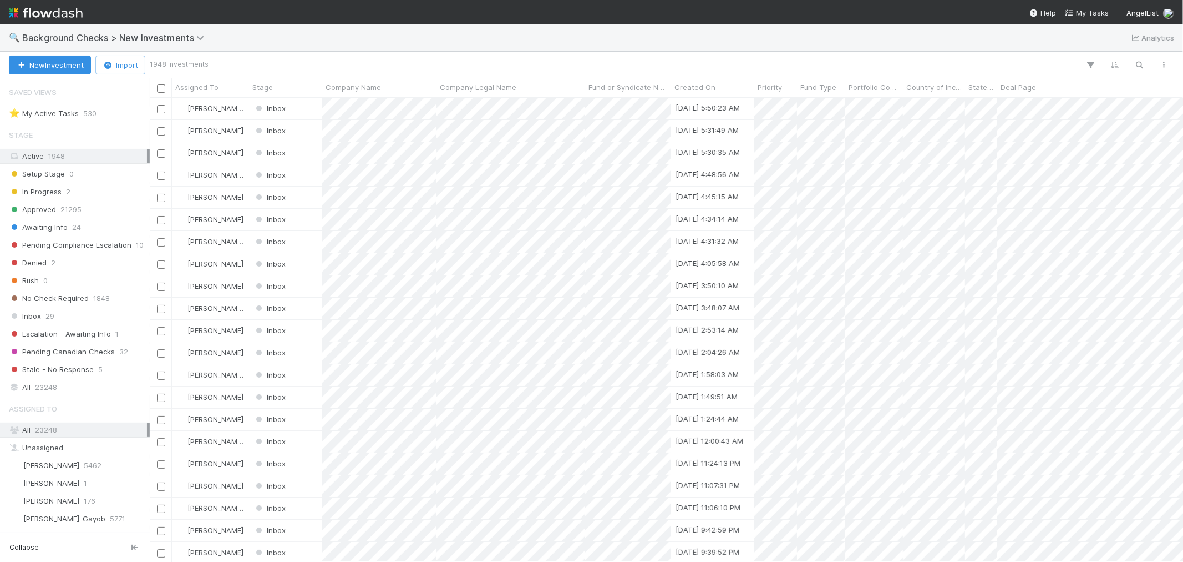
scroll to position [454, 1024]
drag, startPoint x: 61, startPoint y: 314, endPoint x: 53, endPoint y: 314, distance: 7.8
click at [61, 314] on div "Inbox 29" at bounding box center [78, 316] width 138 height 14
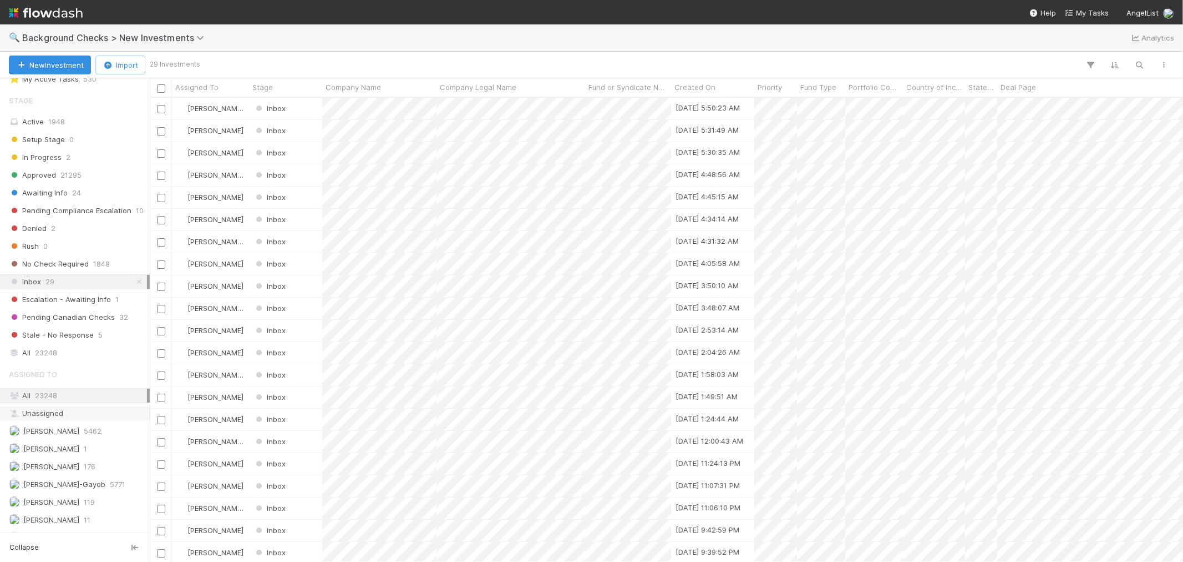
scroll to position [53, 0]
click at [78, 505] on div "Roselyn de Villa 6280" at bounding box center [78, 522] width 138 height 14
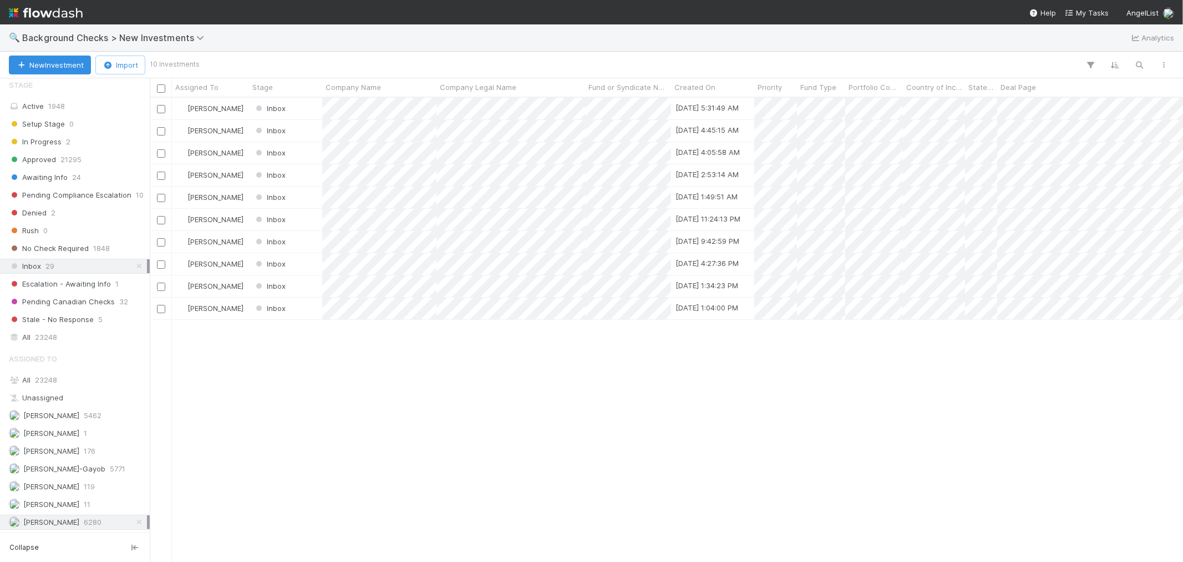
scroll to position [454, 1024]
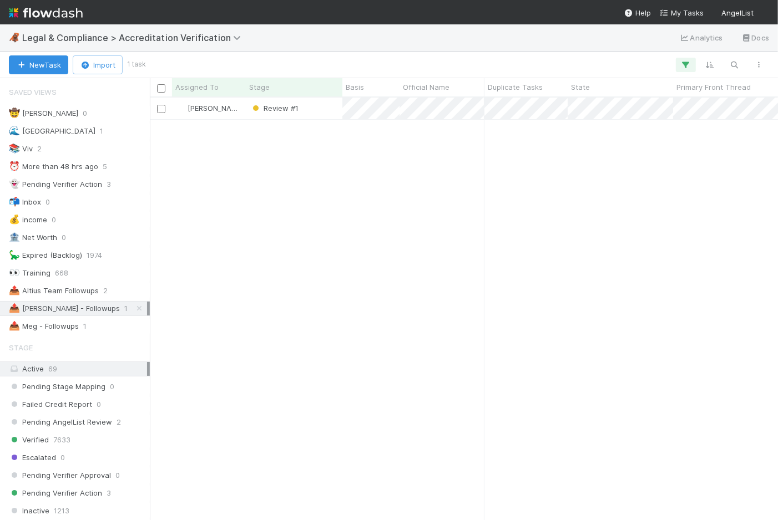
scroll to position [9, 9]
click at [134, 310] on icon at bounding box center [139, 308] width 11 height 7
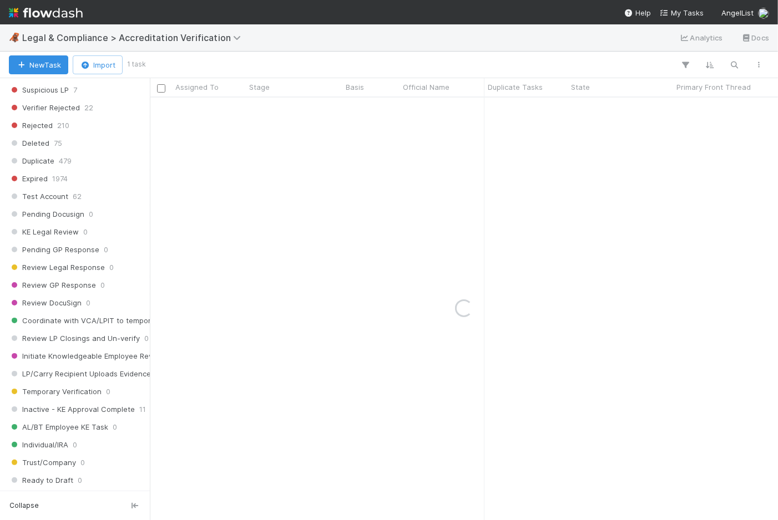
scroll to position [863, 0]
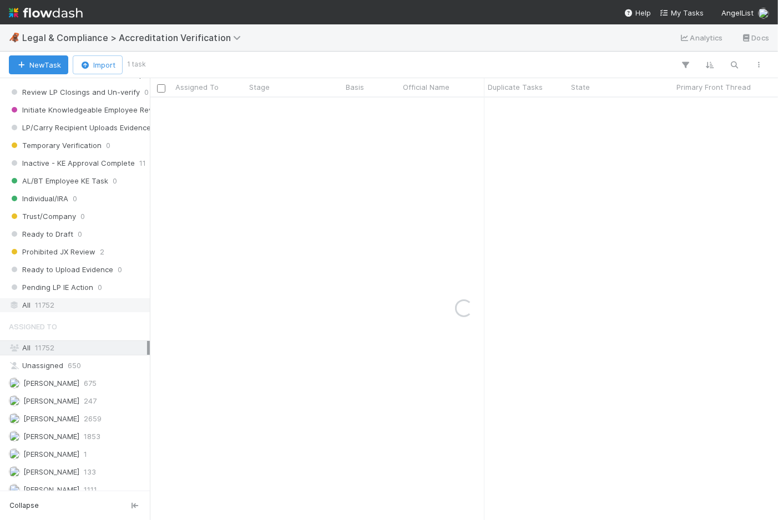
click at [53, 311] on span "11752" at bounding box center [44, 306] width 19 height 14
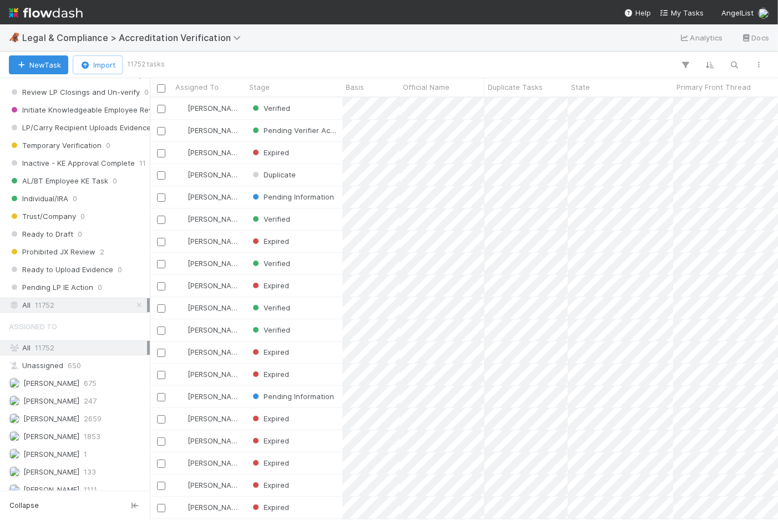
scroll to position [413, 619]
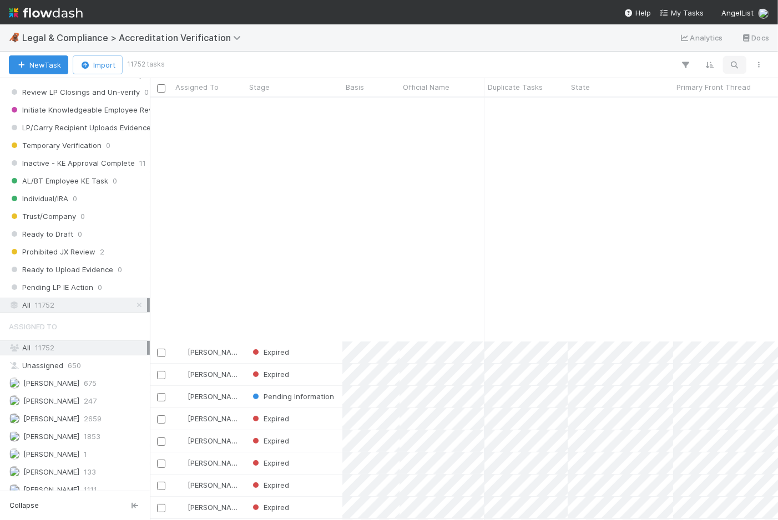
click at [734, 65] on icon "button" at bounding box center [734, 65] width 11 height 10
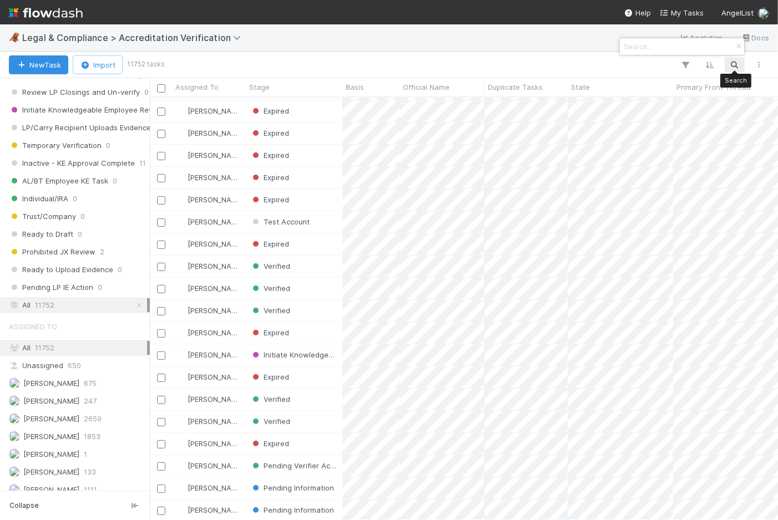
paste input "mahindralukka@gmail.com"
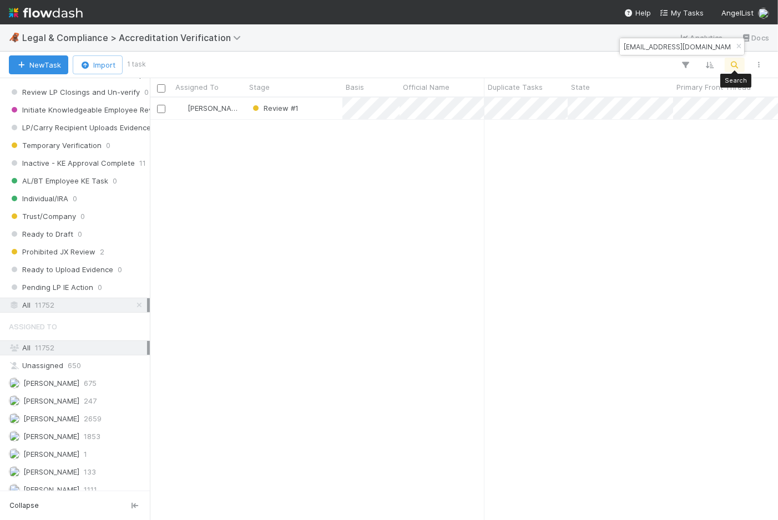
scroll to position [413, 619]
type input "mahindralukka@gmail.com"
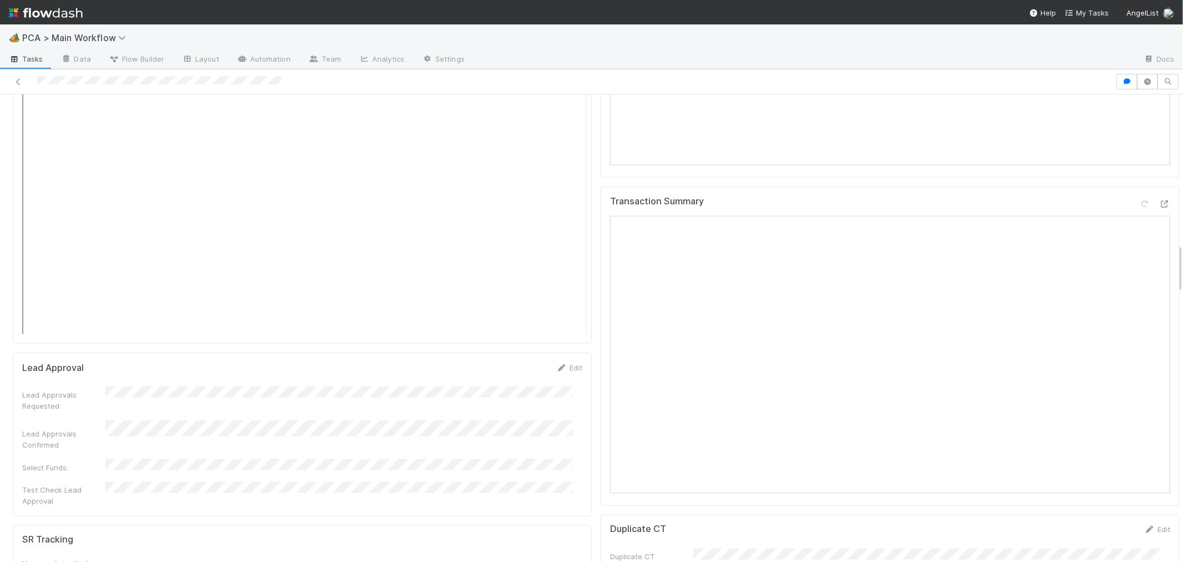
scroll to position [1418, 0]
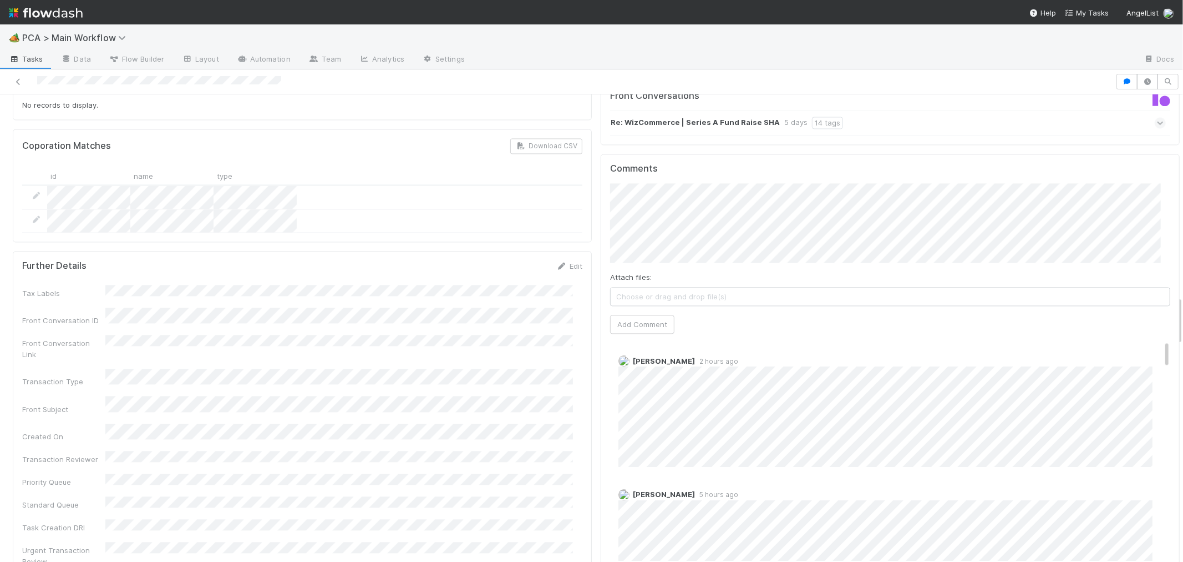
scroll to position [62, 0]
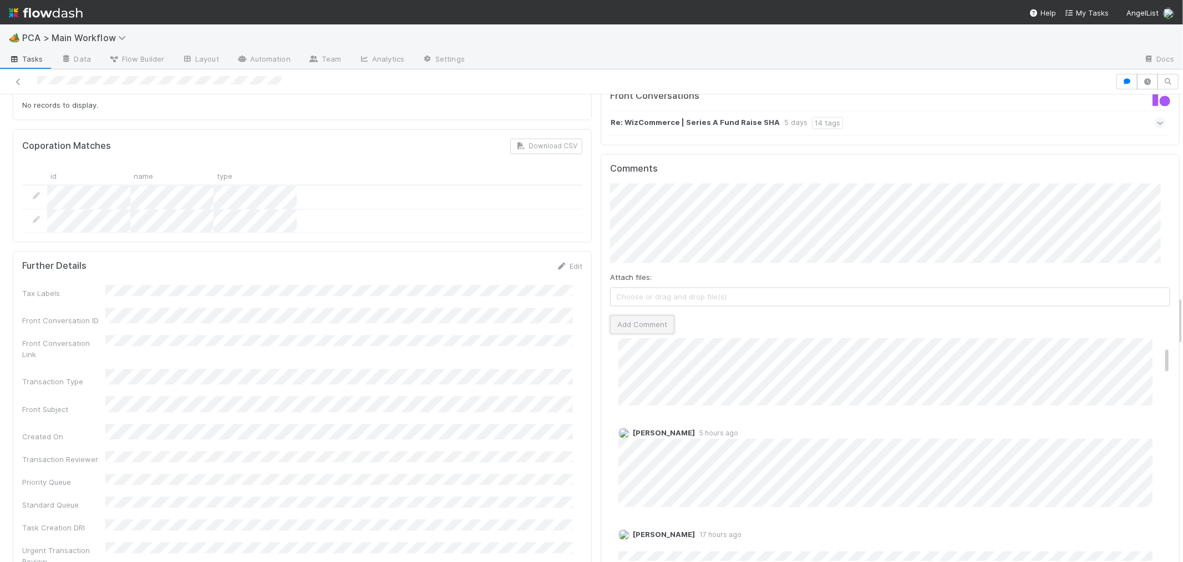
click at [646, 315] on button "Add Comment" at bounding box center [642, 324] width 64 height 19
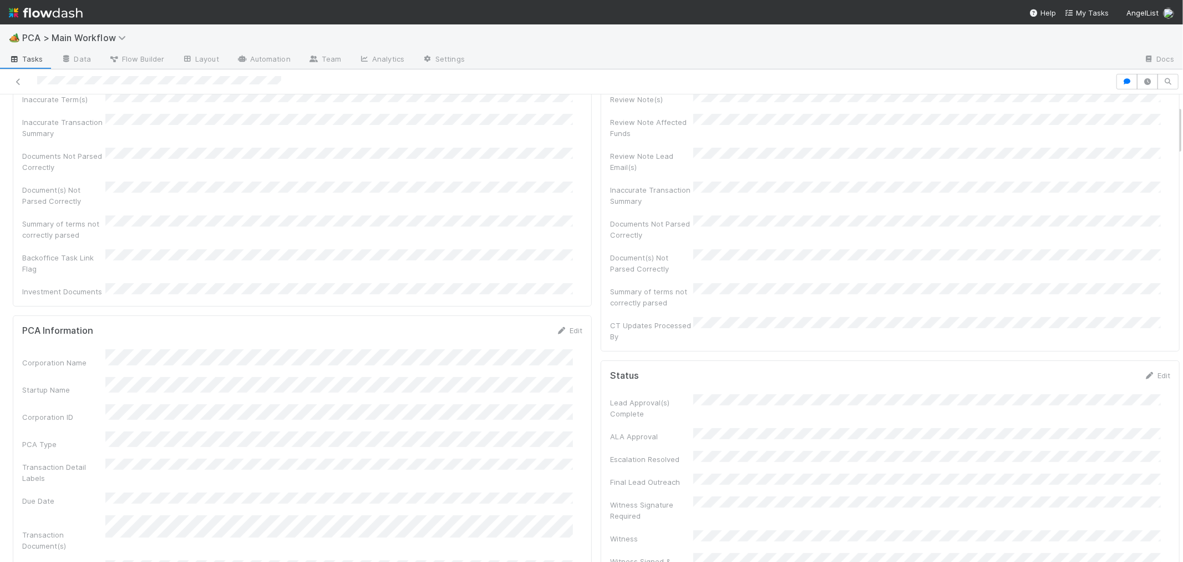
scroll to position [0, 0]
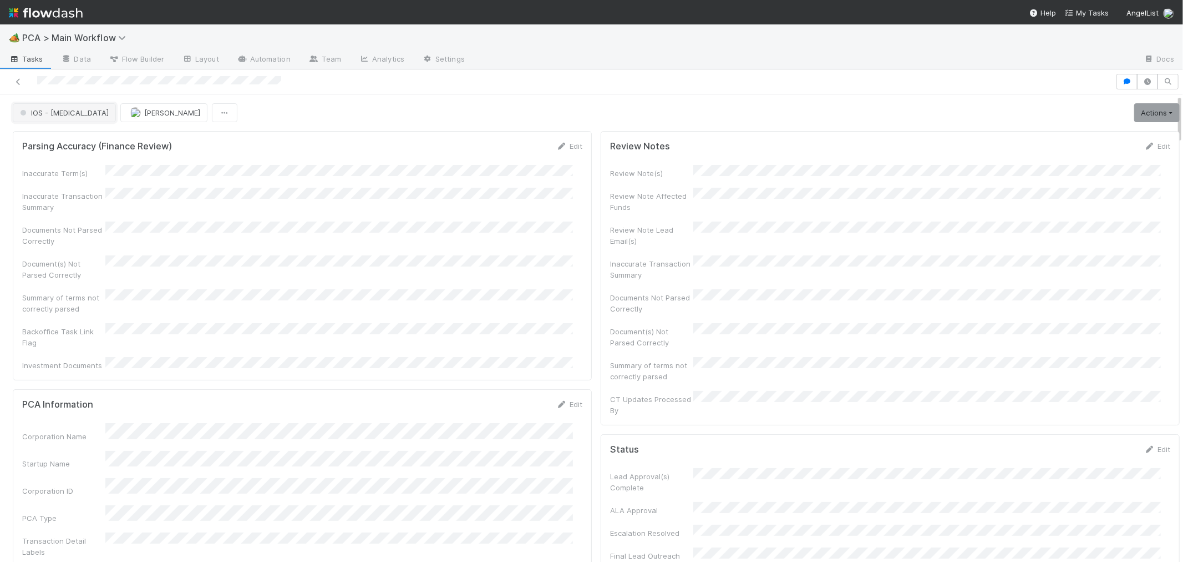
click at [54, 115] on span "IOS - [MEDICAL_DATA]" at bounding box center [63, 112] width 91 height 9
click at [86, 158] on span "Record Transaction" at bounding box center [57, 160] width 82 height 9
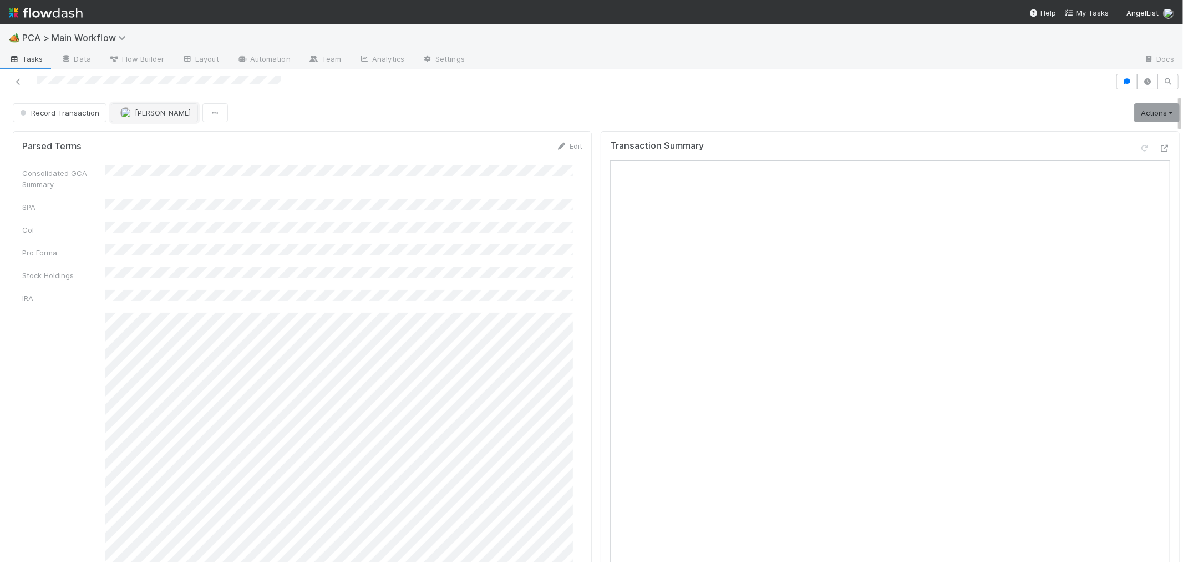
click at [157, 117] on span "[PERSON_NAME]" at bounding box center [163, 112] width 56 height 9
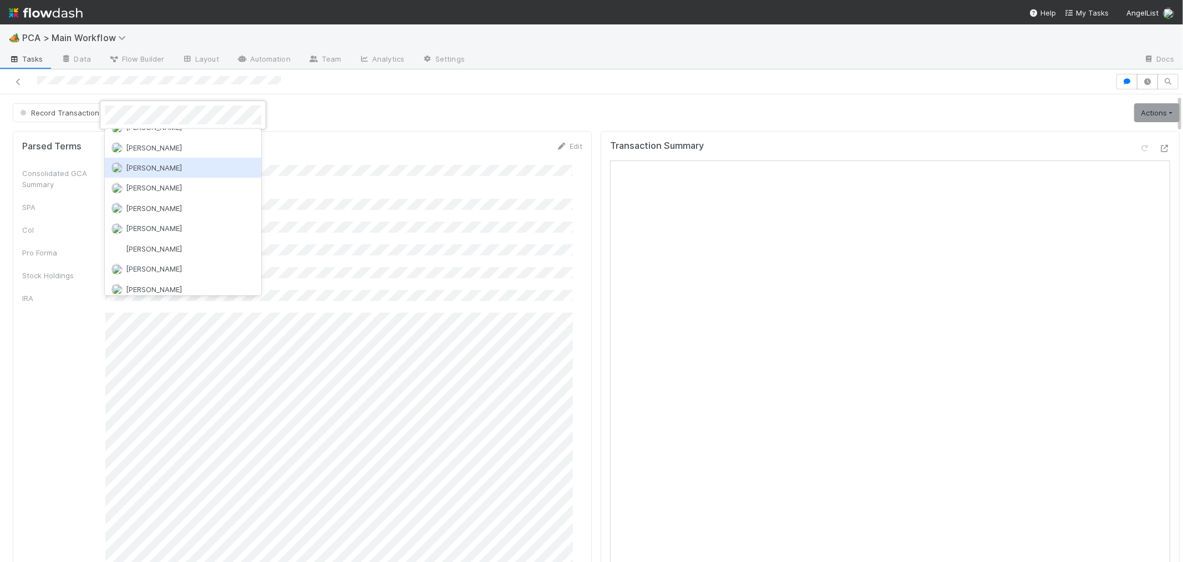
click at [383, 201] on div at bounding box center [591, 281] width 1183 height 562
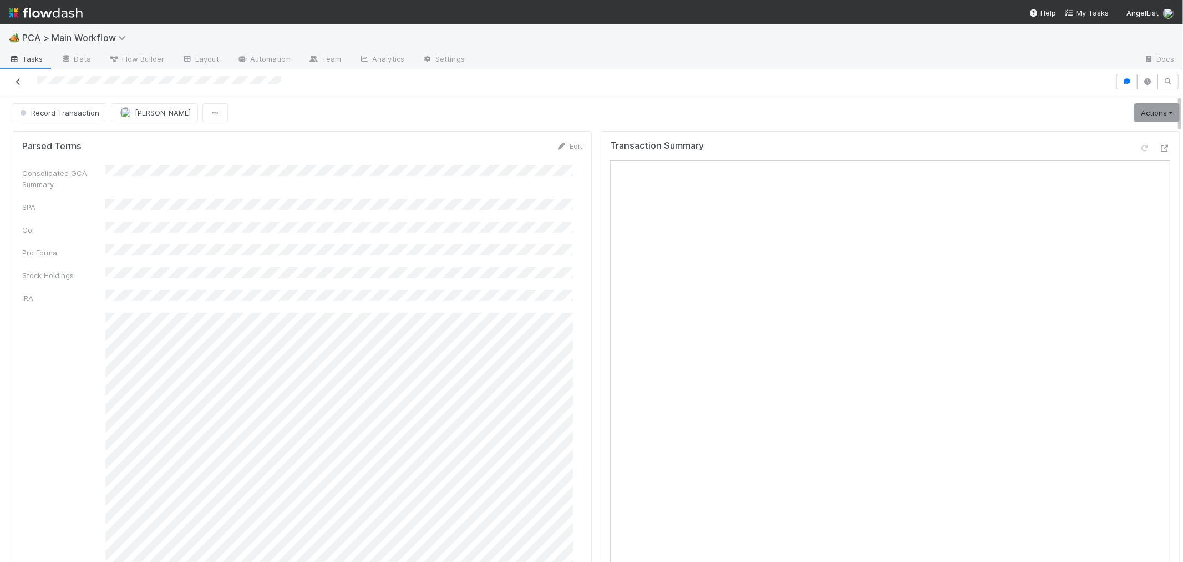
click at [21, 81] on icon at bounding box center [18, 81] width 11 height 7
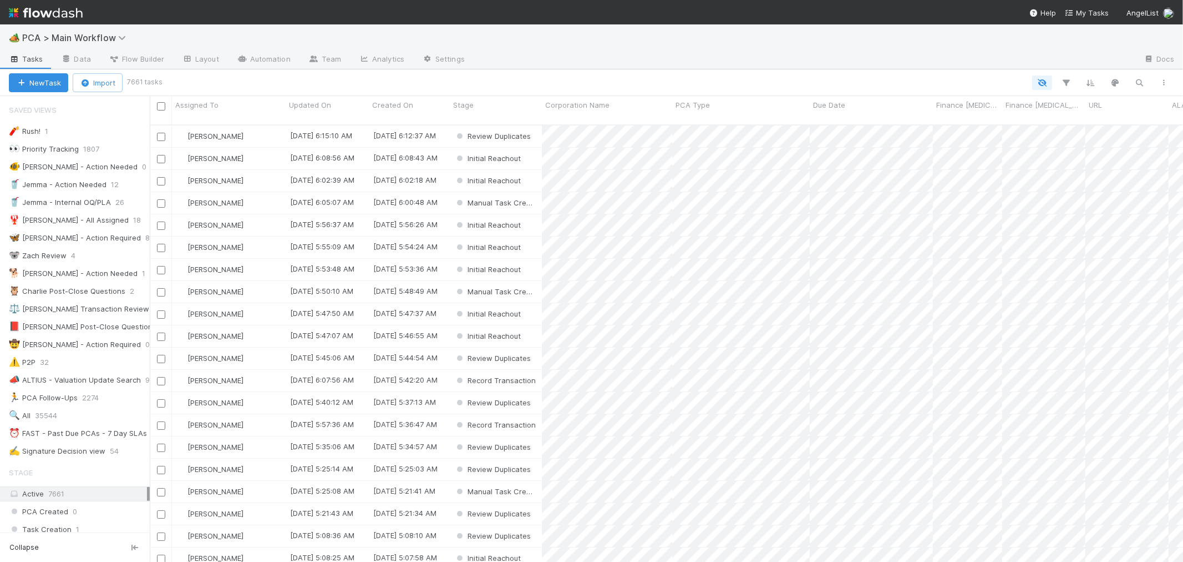
scroll to position [437, 1024]
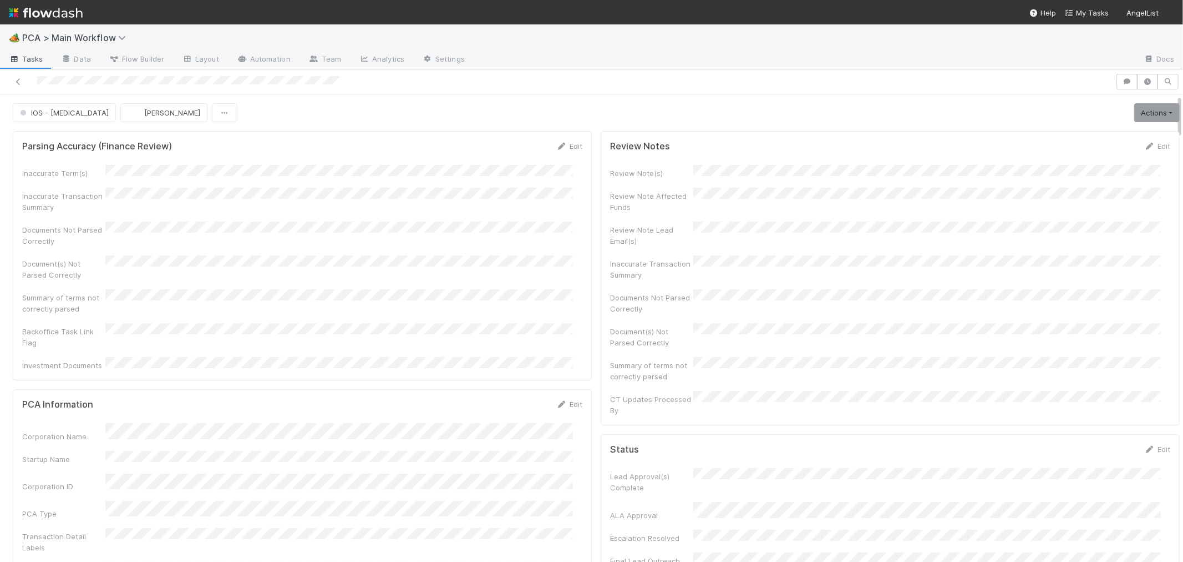
click at [537, 296] on div "Summary of terms not correctly parsed" at bounding box center [302, 301] width 560 height 25
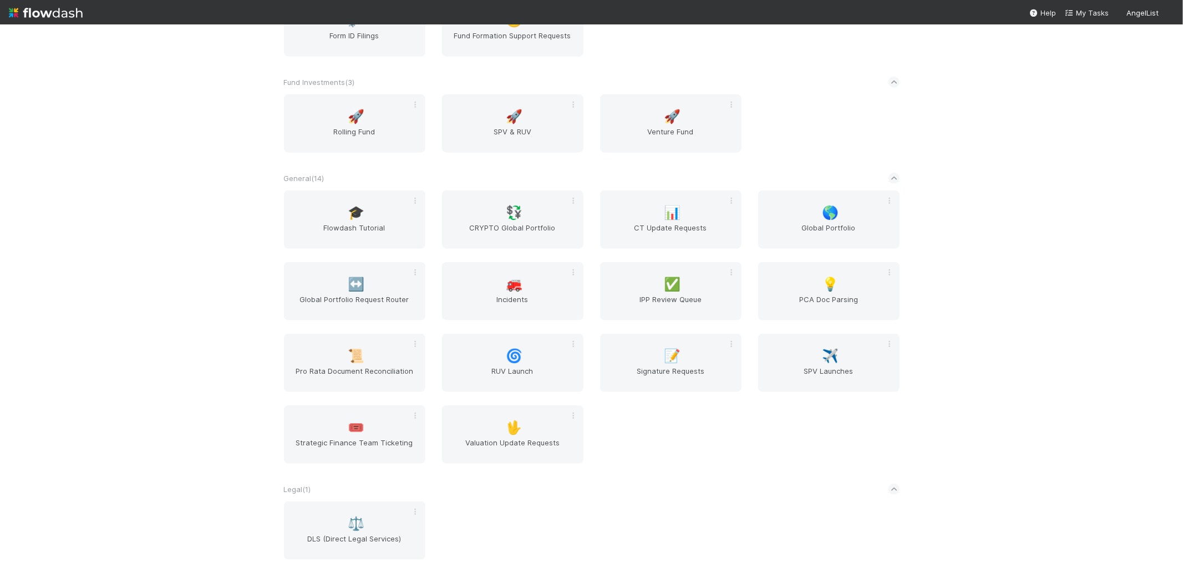
scroll to position [1356, 0]
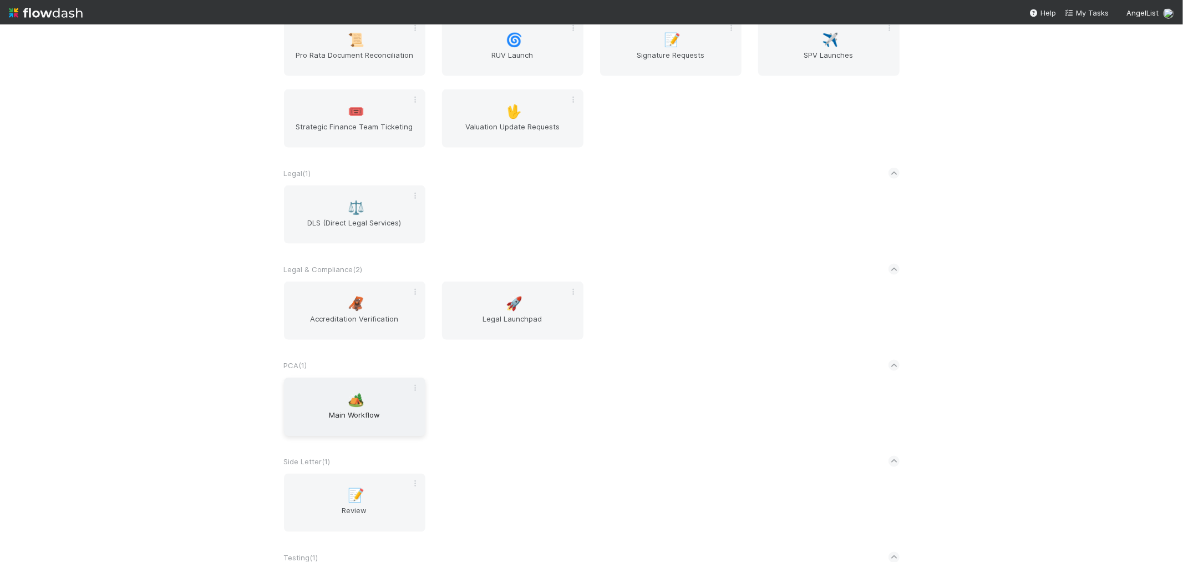
click at [387, 418] on span "Main Workflow" at bounding box center [355, 420] width 133 height 22
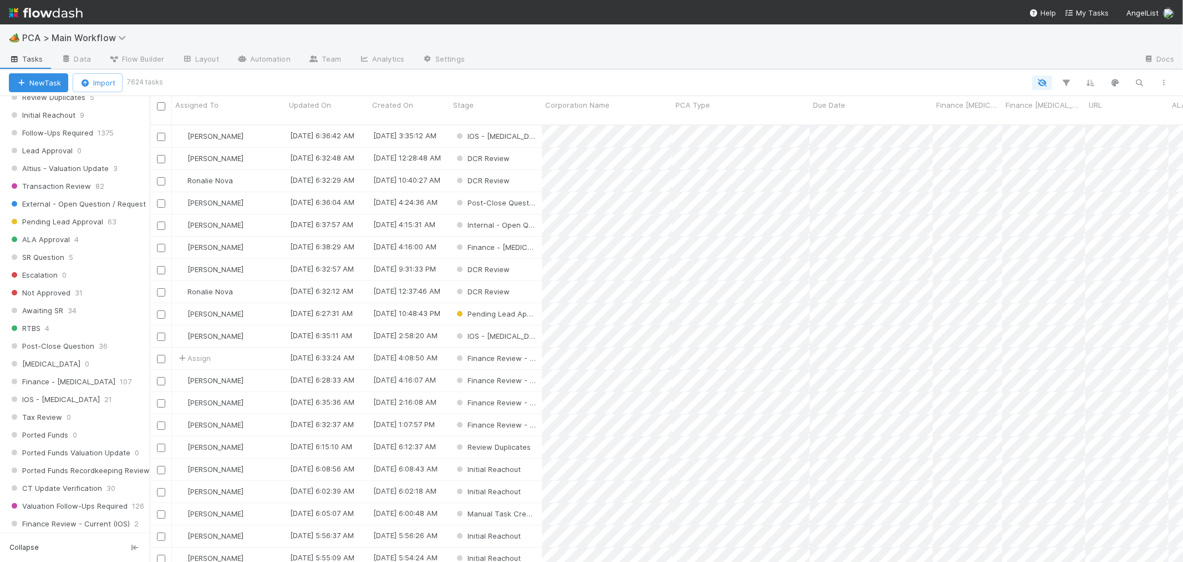
scroll to position [245, 0]
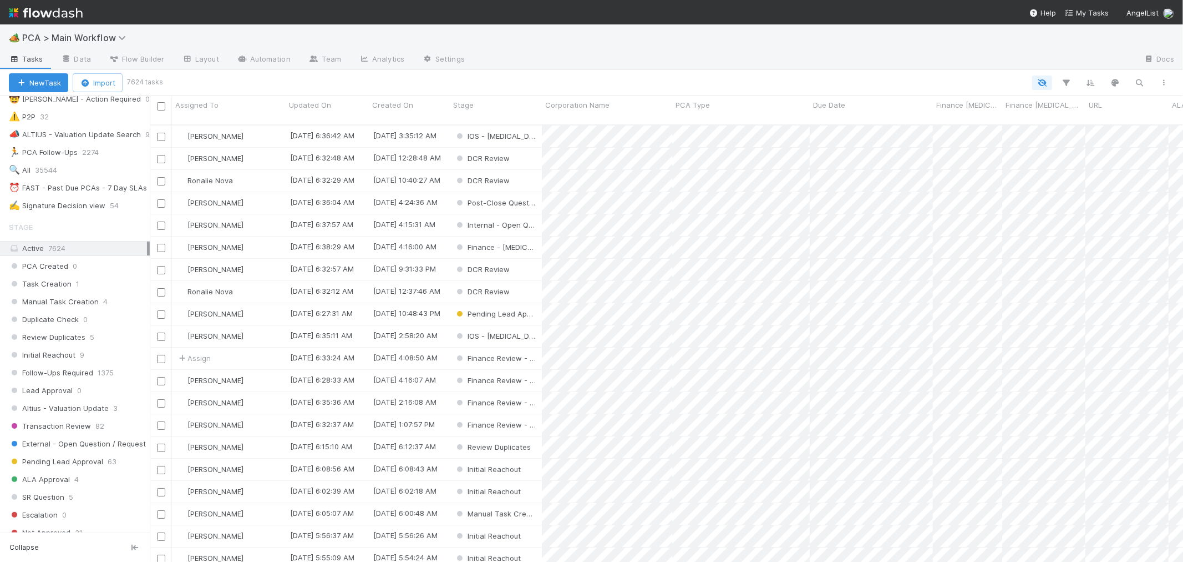
click at [778, 80] on div at bounding box center [669, 82] width 1016 height 14
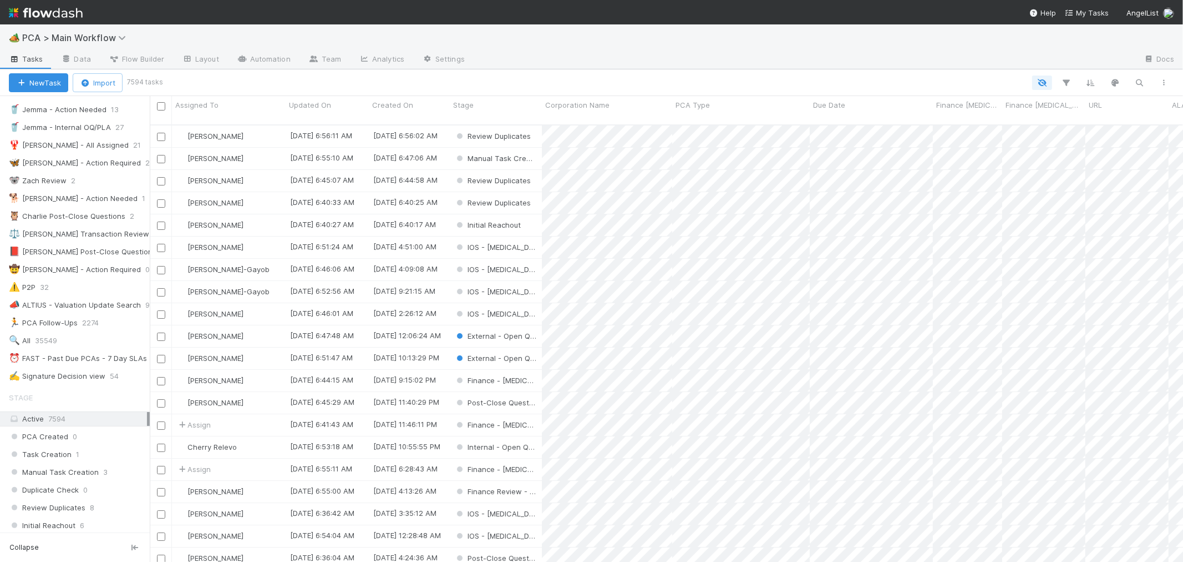
scroll to position [60, 0]
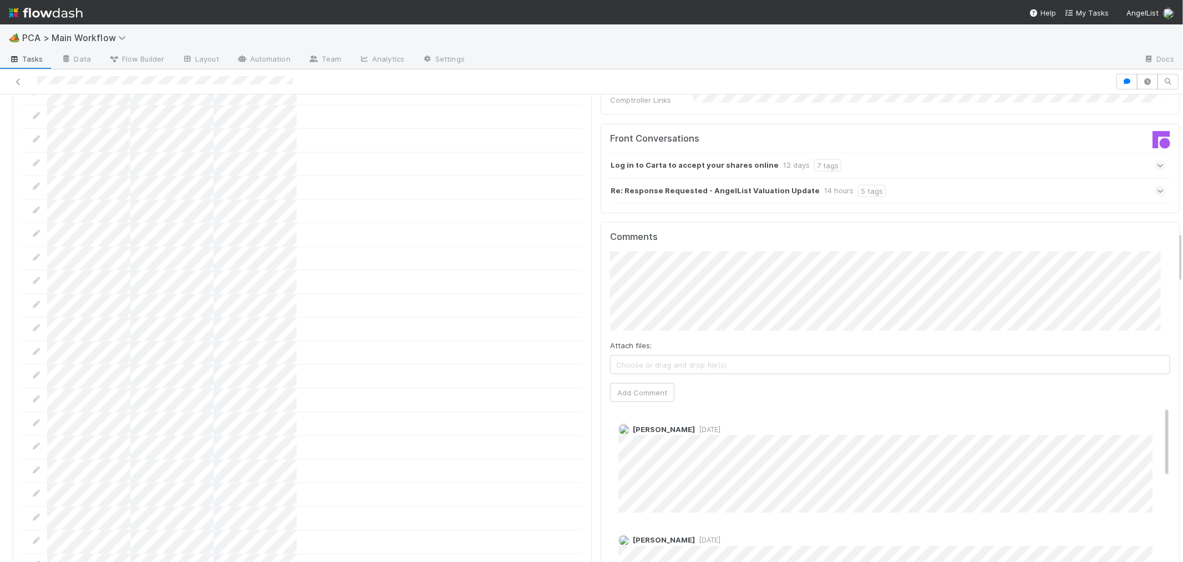
click at [624, 383] on button "Add Comment" at bounding box center [642, 392] width 64 height 19
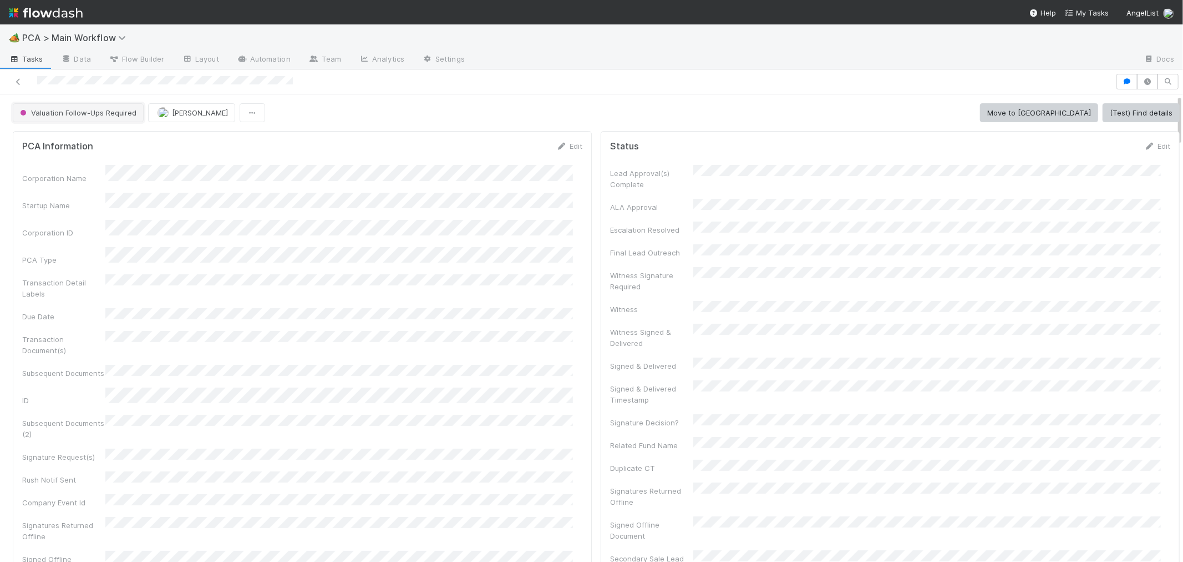
click at [119, 114] on span "Valuation Follow-Ups Required" at bounding box center [77, 112] width 119 height 9
click at [125, 139] on span "Internal - Open Question / Request" at bounding box center [83, 140] width 135 height 9
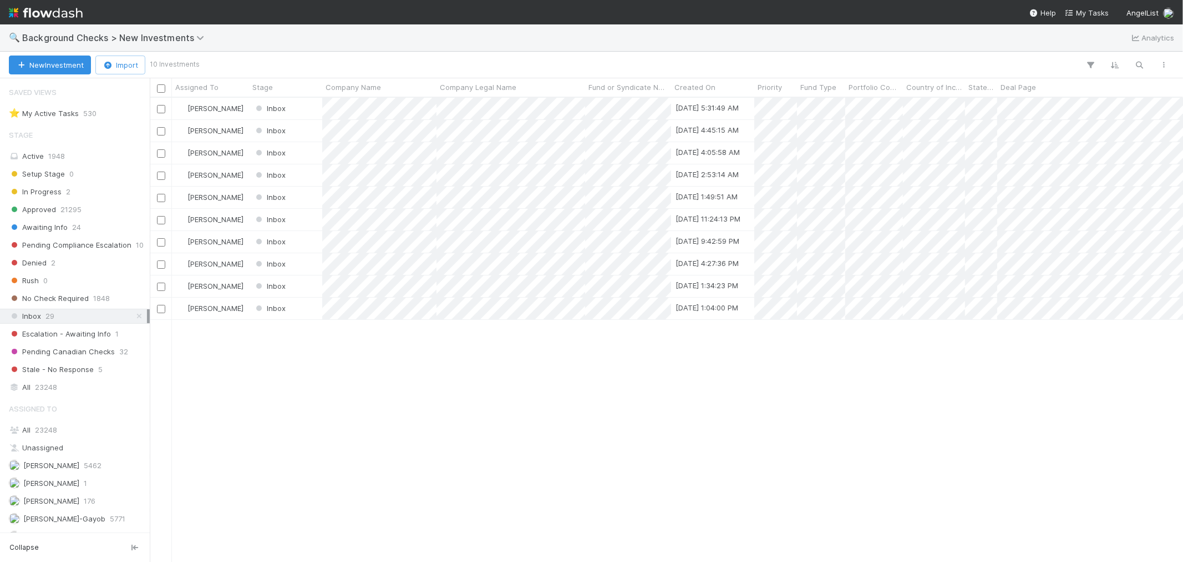
scroll to position [53, 0]
